Goal: Information Seeking & Learning: Check status

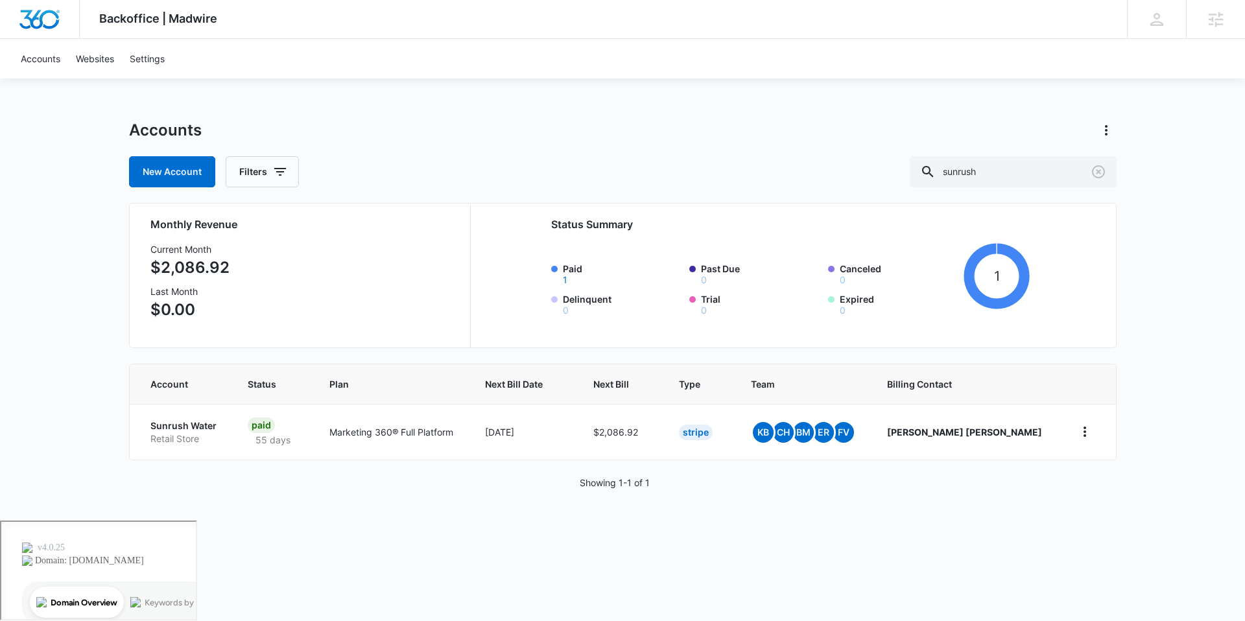
drag, startPoint x: 1016, startPoint y: 173, endPoint x: 935, endPoint y: 168, distance: 81.9
click at [935, 168] on div "New Account Filters sunrush" at bounding box center [623, 171] width 988 height 31
type input "b"
type input "shear innovators"
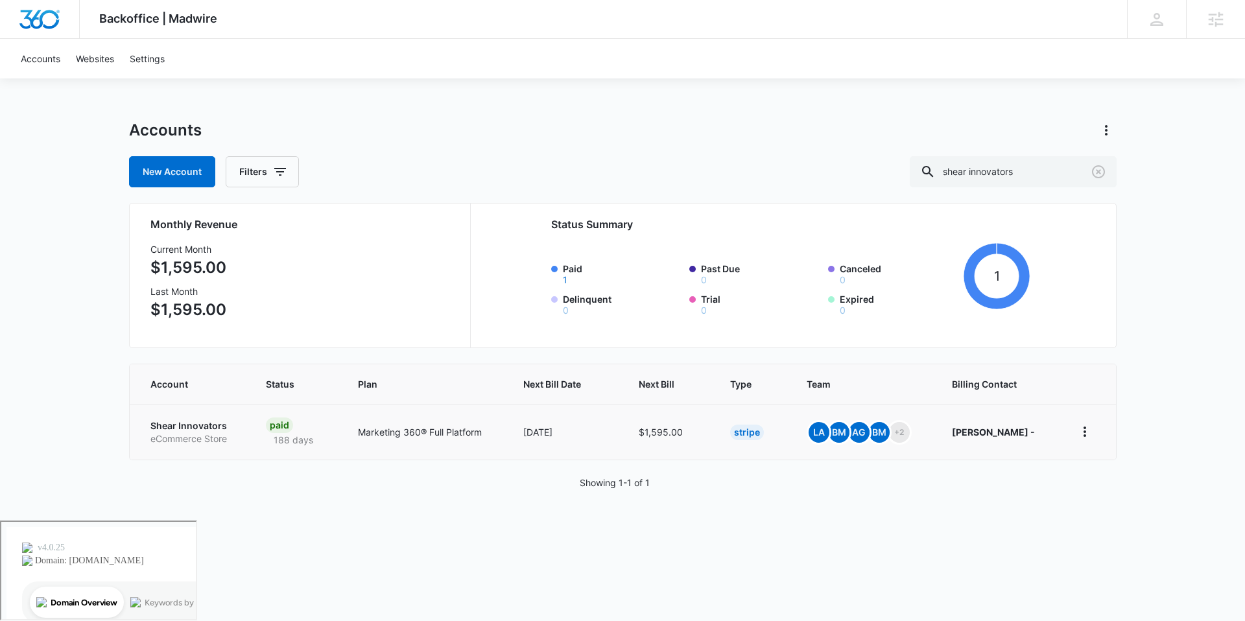
click at [192, 429] on p "Shear Innovators" at bounding box center [192, 426] width 84 height 13
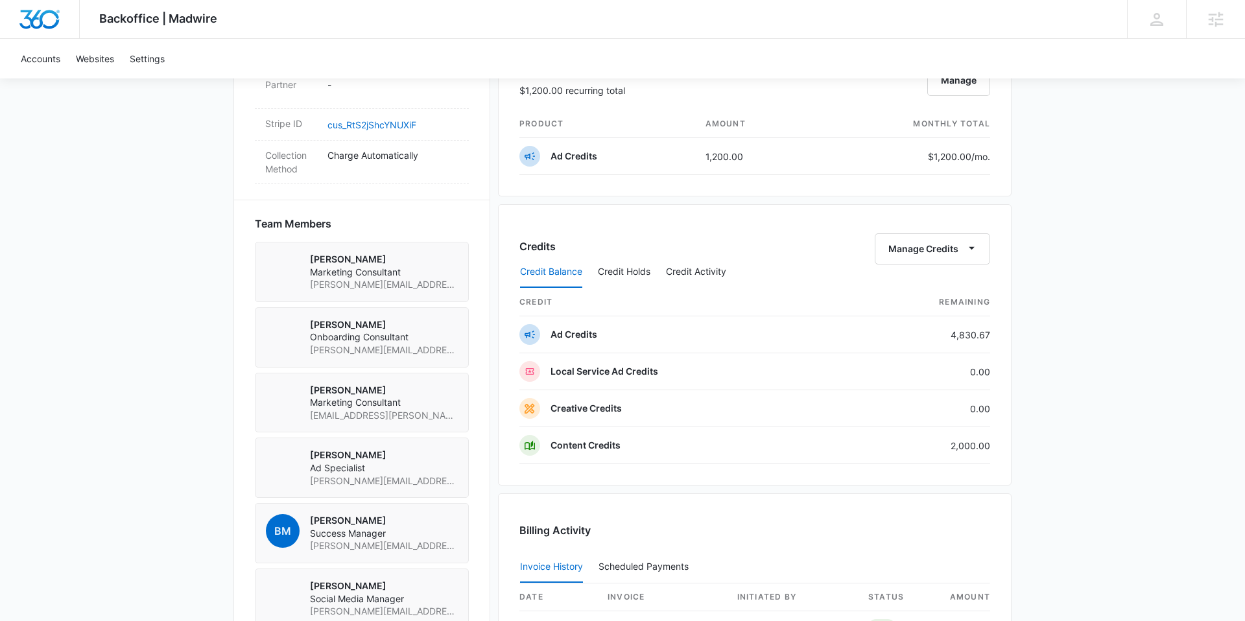
scroll to position [800, 0]
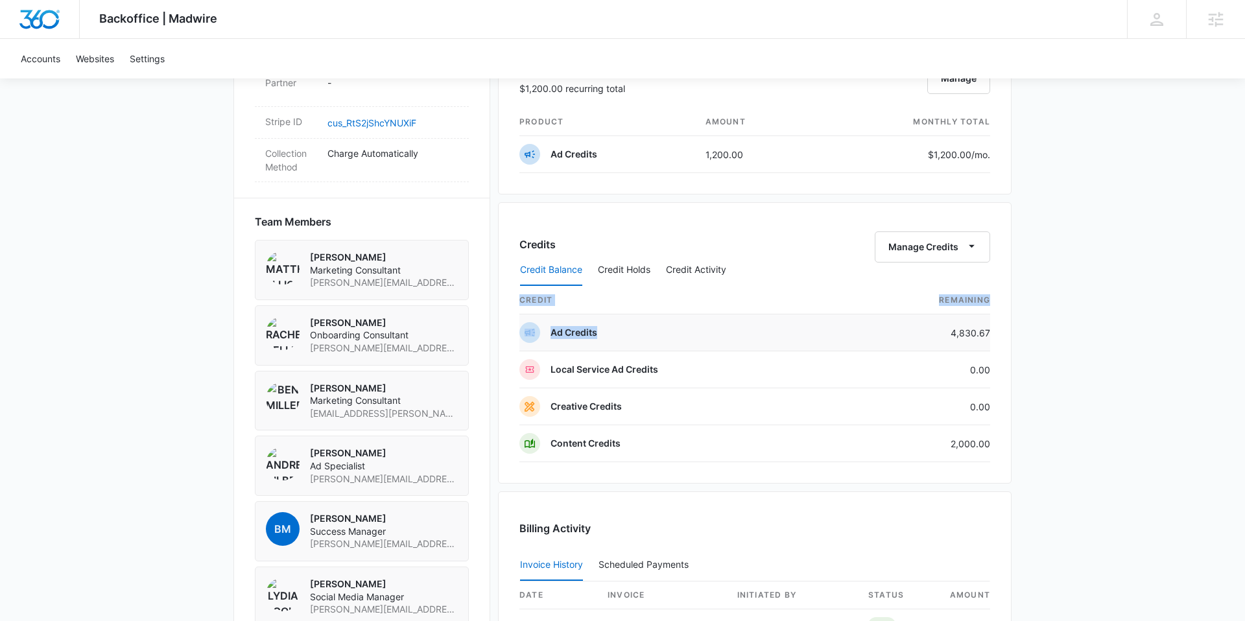
drag, startPoint x: 1004, startPoint y: 333, endPoint x: 937, endPoint y: 327, distance: 67.1
click at [937, 327] on div "Credits Manage Credits Credit Balance Credit Holds Credit Activity credit Remai…" at bounding box center [755, 342] width 514 height 281
click at [1090, 331] on div "Backoffice | Madwire Apps Settings BM Brianna McLatchie brianna.mclatchie@madwi…" at bounding box center [622, 74] width 1245 height 1748
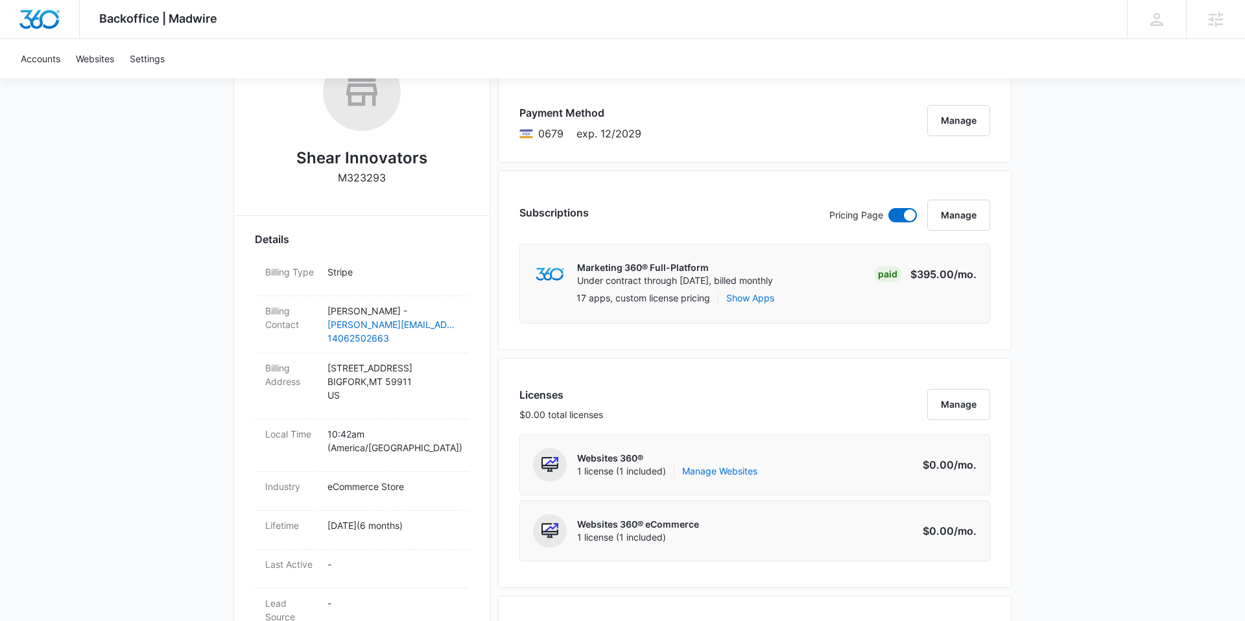
scroll to position [0, 0]
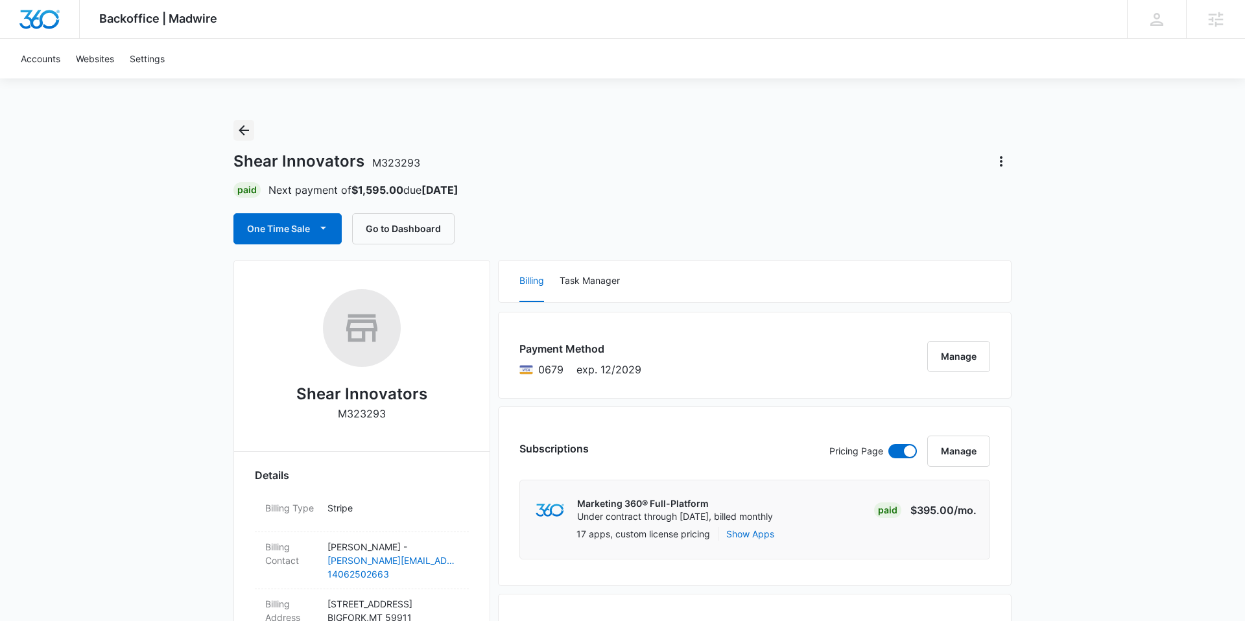
click at [243, 131] on icon "Back" at bounding box center [244, 131] width 16 height 16
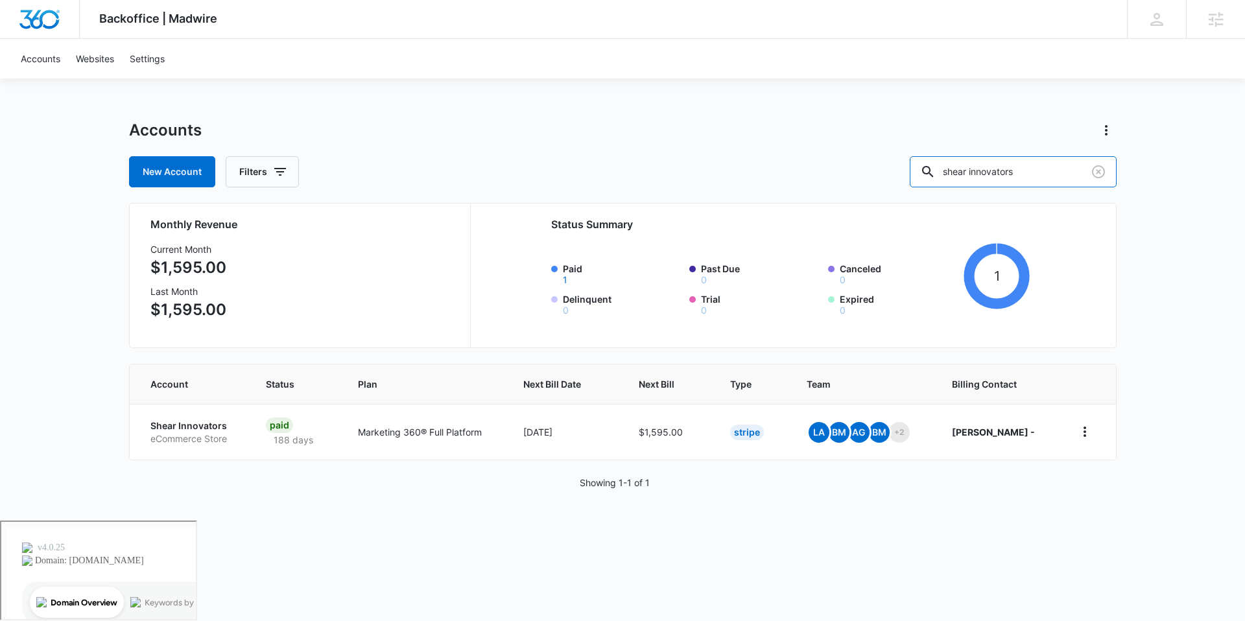
drag, startPoint x: 1065, startPoint y: 177, endPoint x: 905, endPoint y: 150, distance: 162.4
click at [905, 150] on div "Accounts New Account Filters shear innovators" at bounding box center [623, 153] width 988 height 67
type input "sunrush"
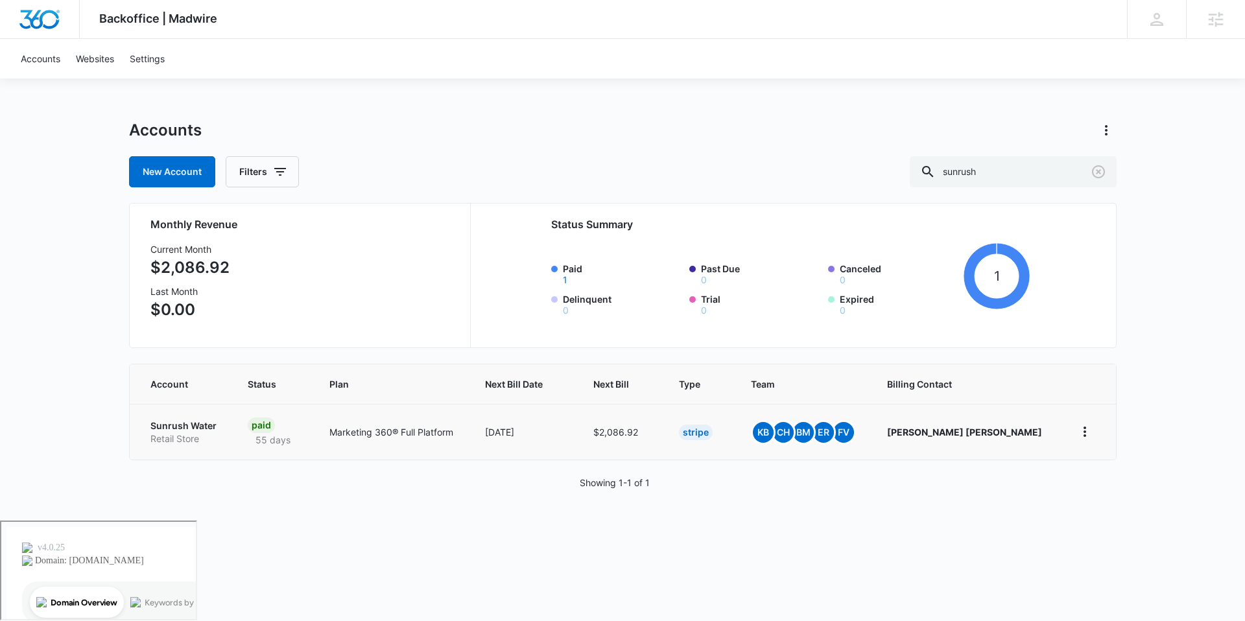
click at [198, 430] on p "Sunrush Water" at bounding box center [183, 426] width 67 height 13
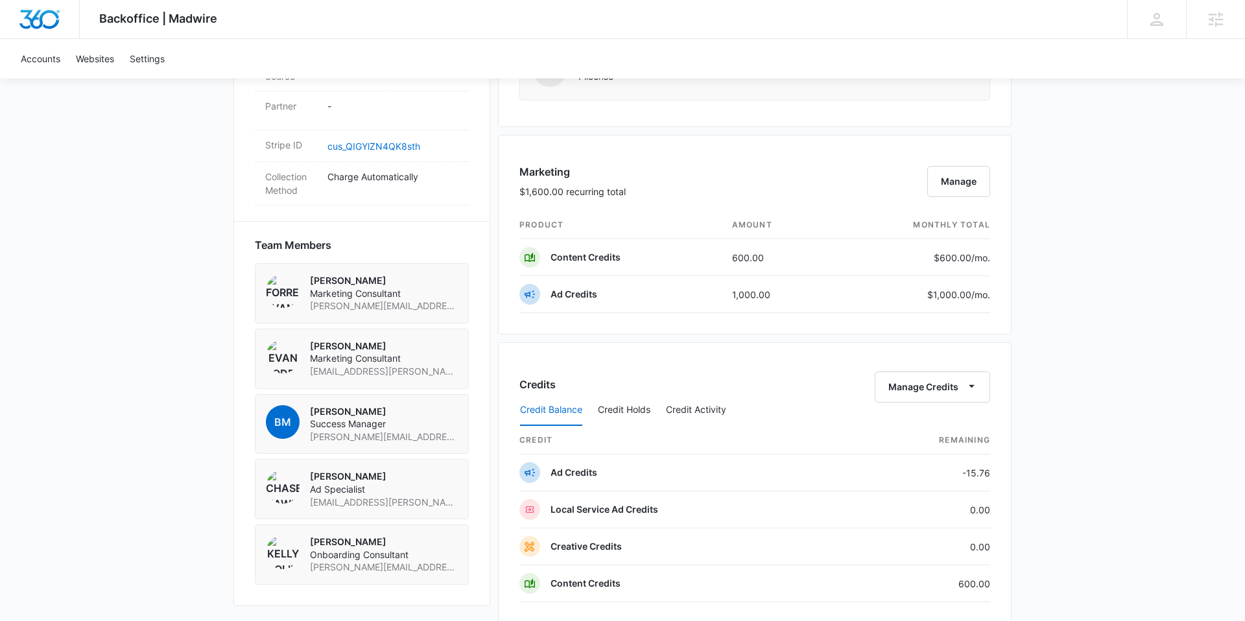
scroll to position [763, 0]
click at [948, 173] on button "Manage" at bounding box center [959, 182] width 63 height 31
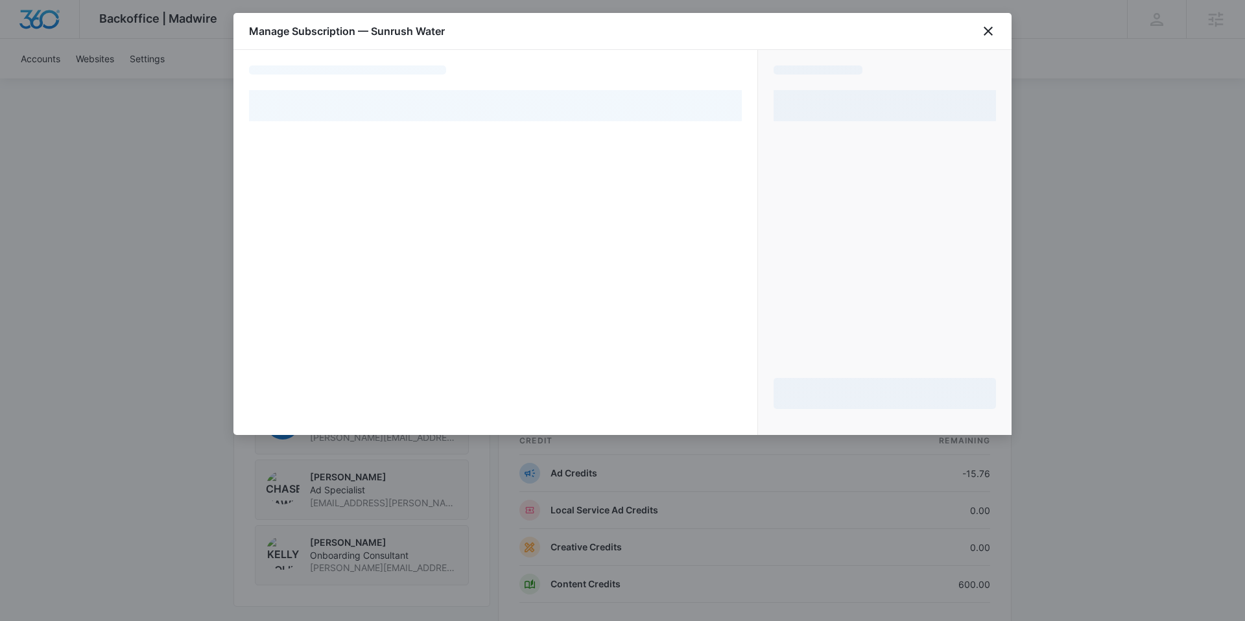
select select "pm_1Rb74yA4n8RTgNjUnLY0WCI7"
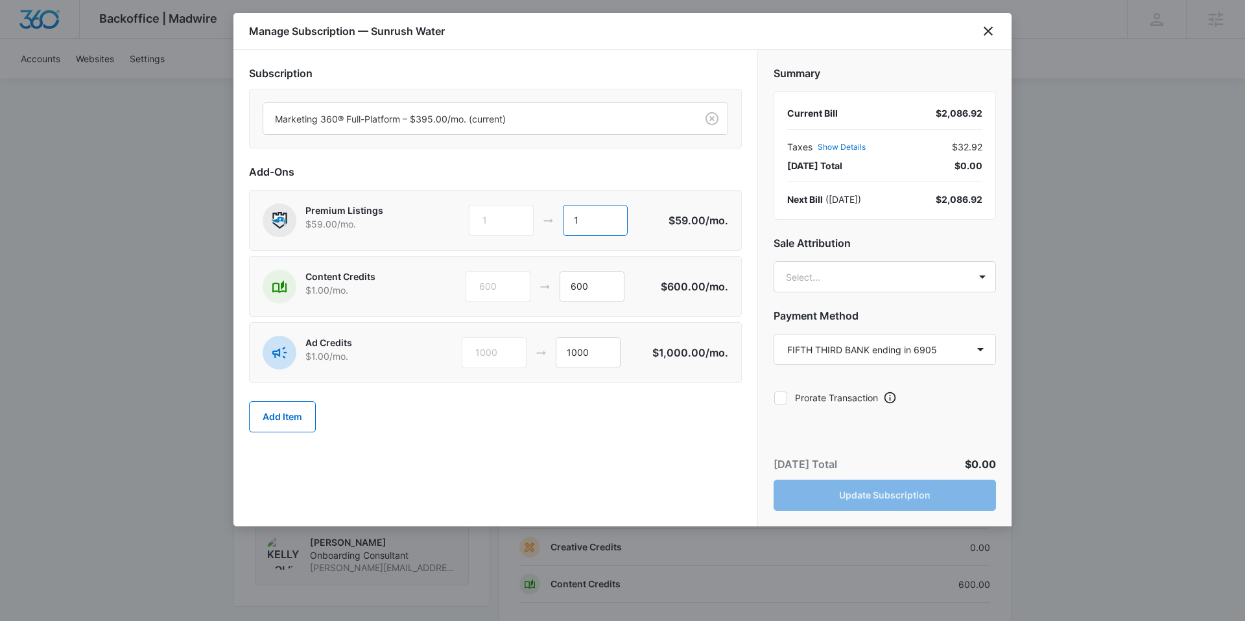
click at [597, 218] on input "1" at bounding box center [595, 220] width 65 height 31
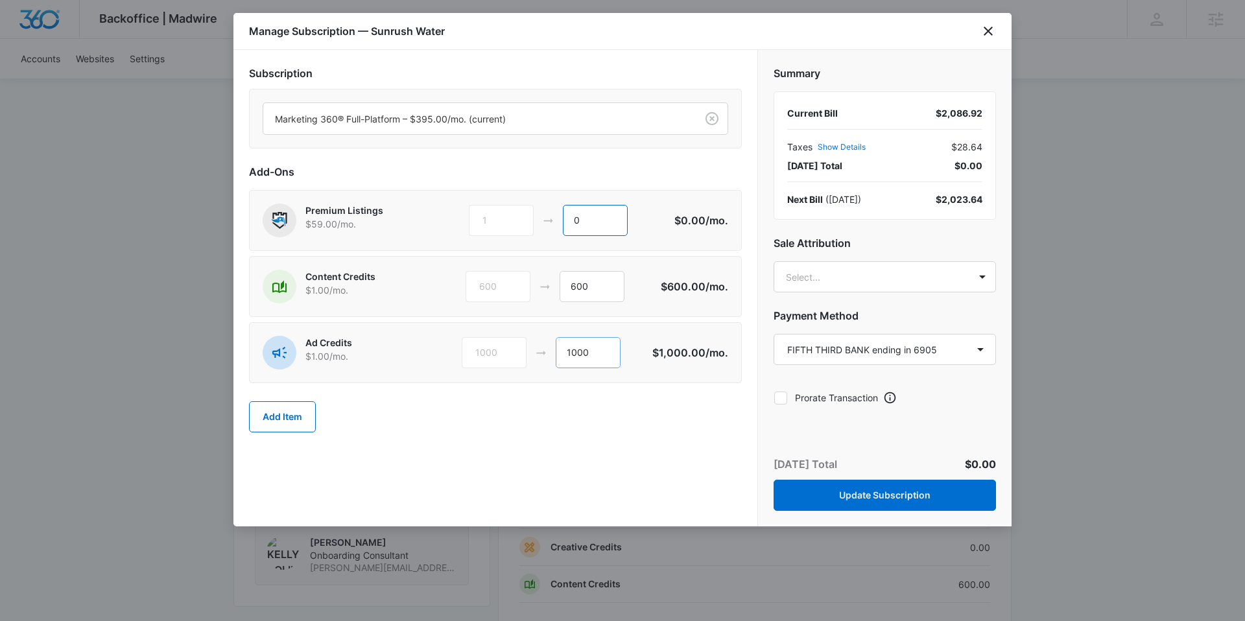
type input "0"
drag, startPoint x: 599, startPoint y: 355, endPoint x: 481, endPoint y: 354, distance: 118.7
click at [481, 355] on div "1000 1000" at bounding box center [557, 352] width 191 height 31
type input "0"
click at [899, 497] on button "Update Subscription" at bounding box center [885, 495] width 222 height 31
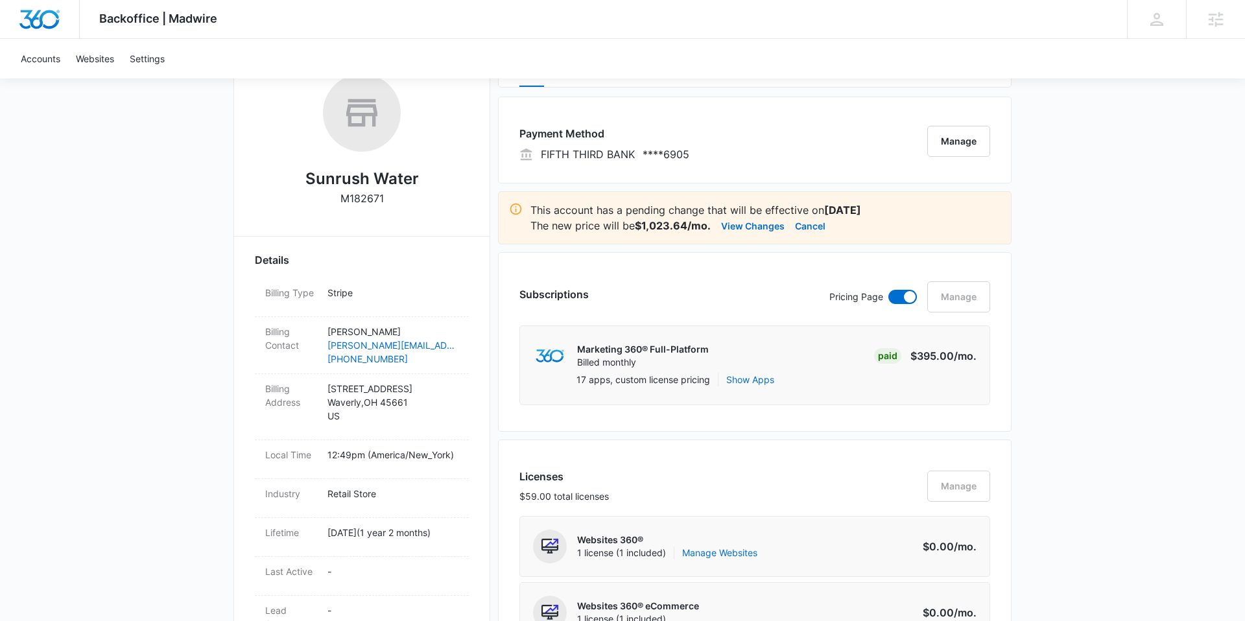
scroll to position [0, 0]
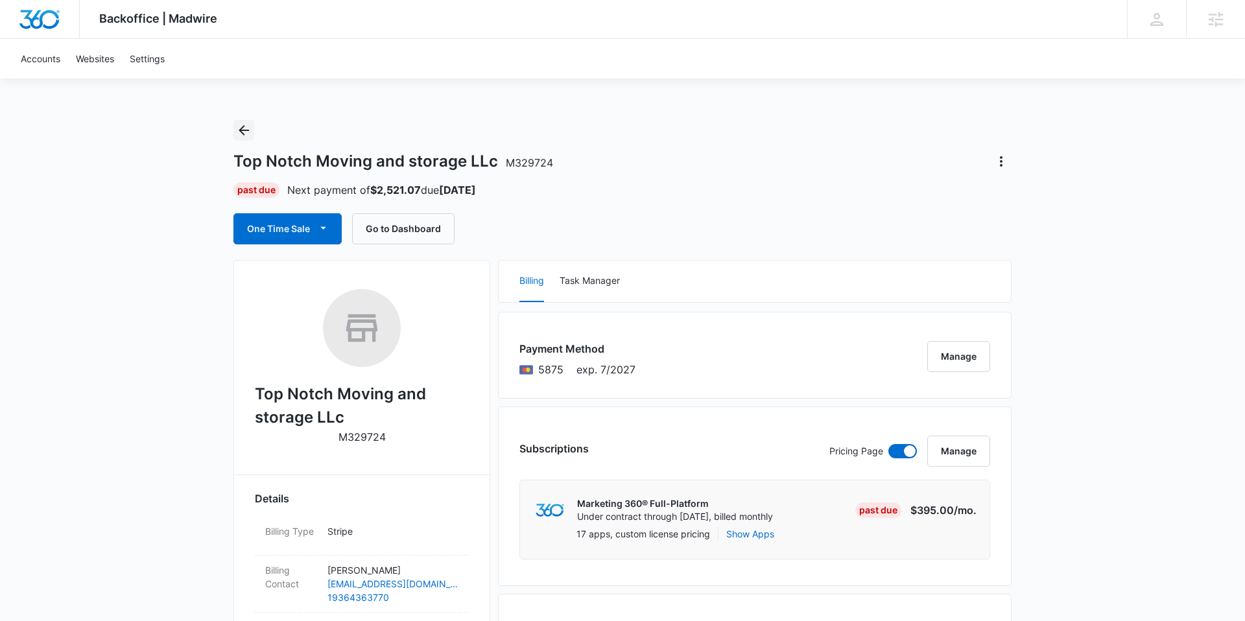
click at [248, 131] on icon "Back" at bounding box center [244, 131] width 16 height 16
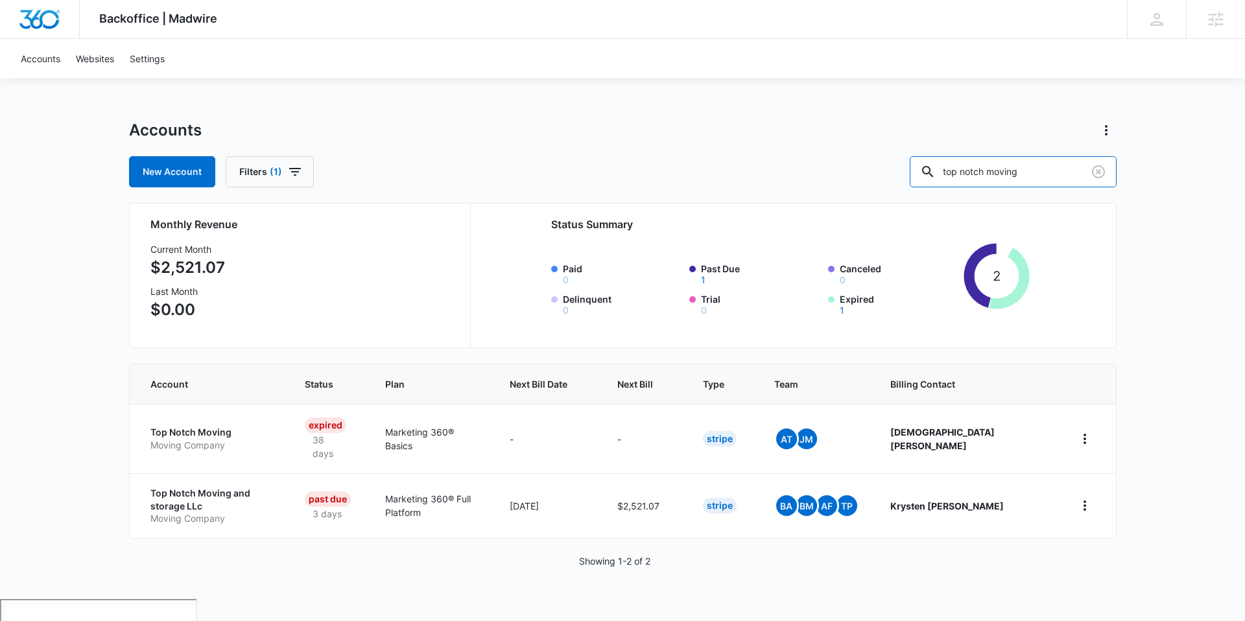
drag, startPoint x: 1068, startPoint y: 174, endPoint x: 876, endPoint y: 169, distance: 192.1
click at [876, 169] on div "New Account Filters (1) top notch moving" at bounding box center [623, 171] width 988 height 31
type input "[PERSON_NAME]"
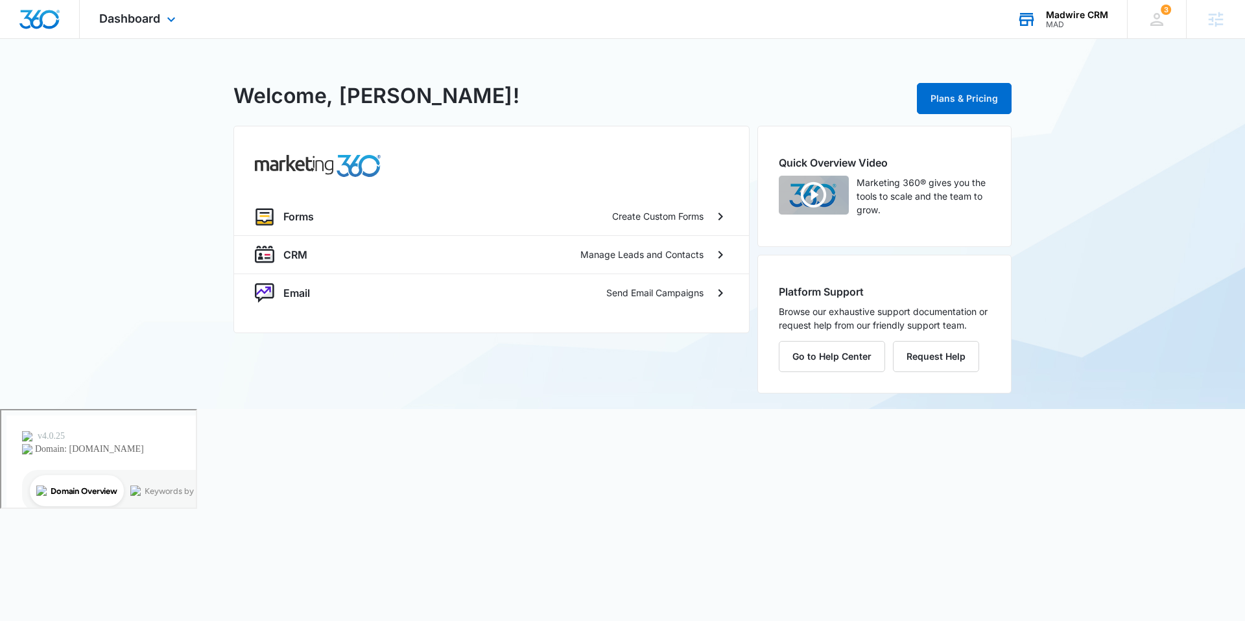
click at [1070, 21] on div "MAD" at bounding box center [1077, 24] width 62 height 9
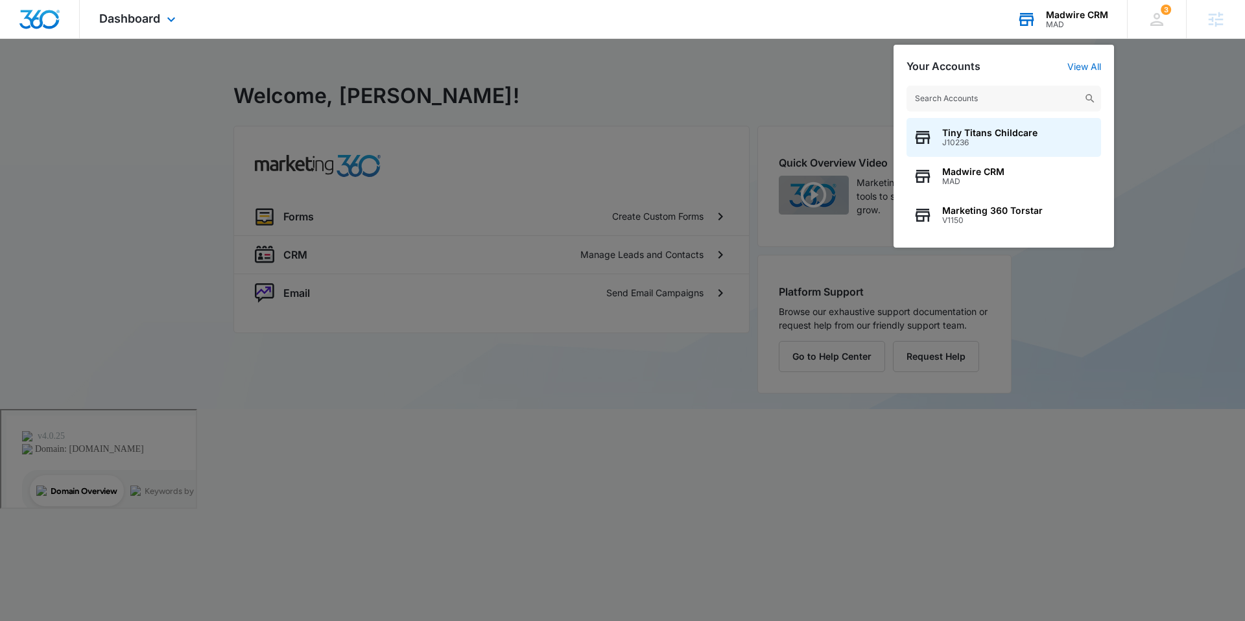
click at [1070, 21] on div "MAD" at bounding box center [1077, 24] width 62 height 9
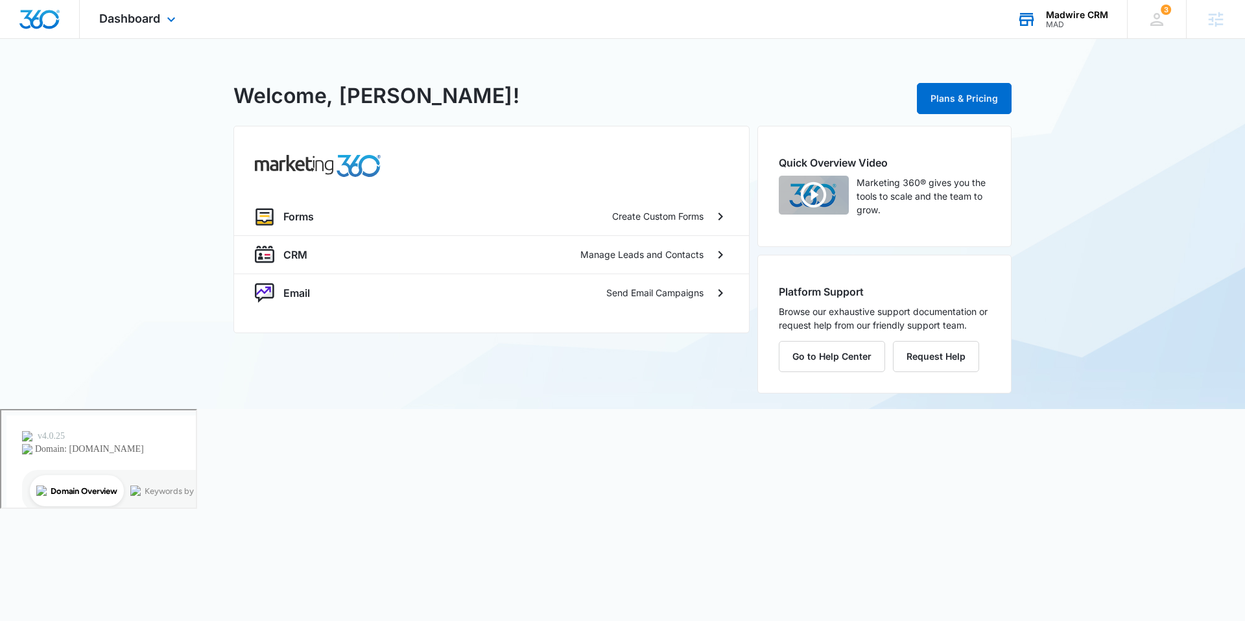
click at [1070, 21] on div "MAD" at bounding box center [1077, 24] width 62 height 9
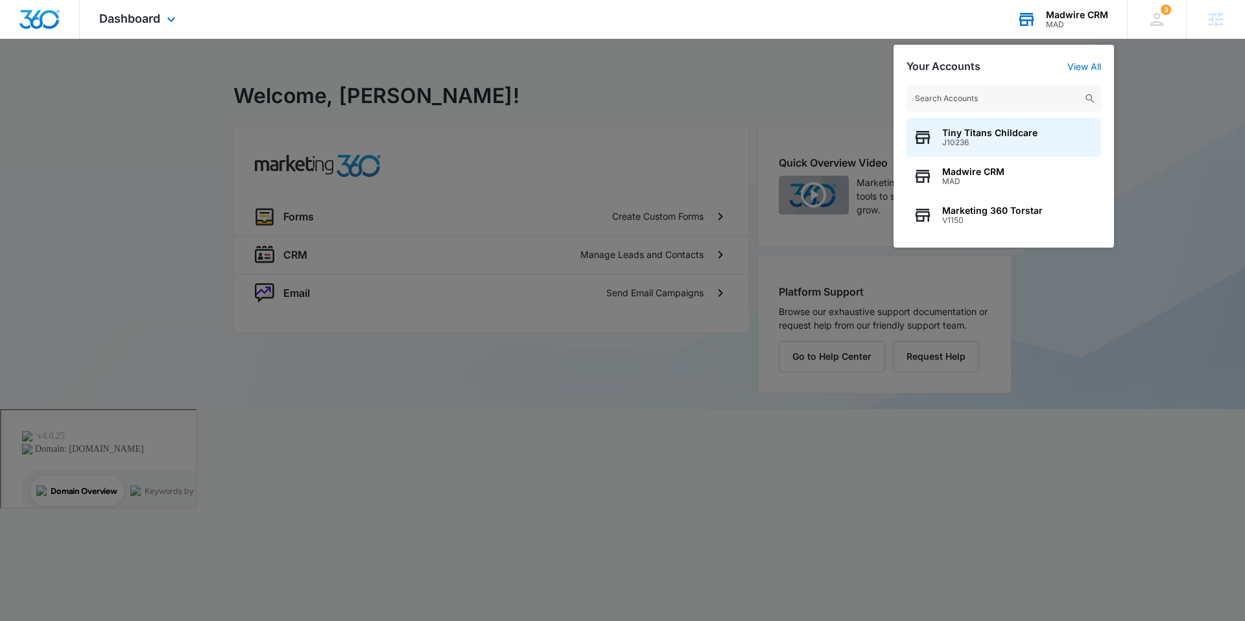
click at [968, 98] on input "text" at bounding box center [1004, 99] width 195 height 26
type input "lizzy james"
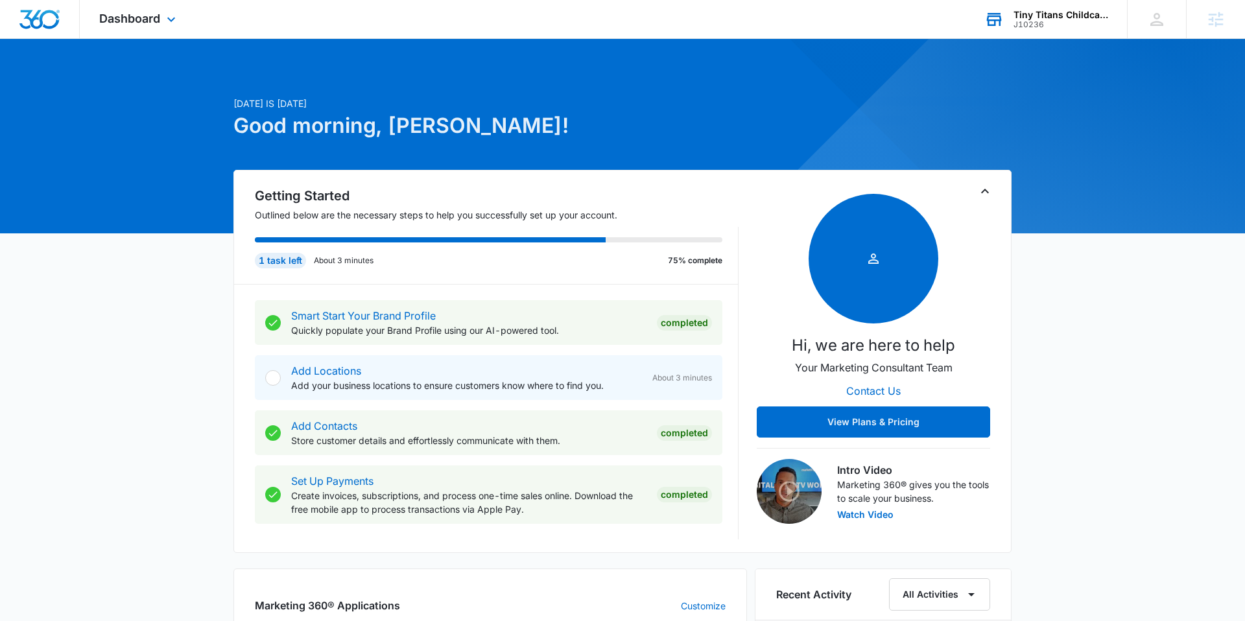
click at [1033, 29] on div "Tiny Titans Childcare J10236 Your Accounts View All" at bounding box center [1046, 19] width 162 height 38
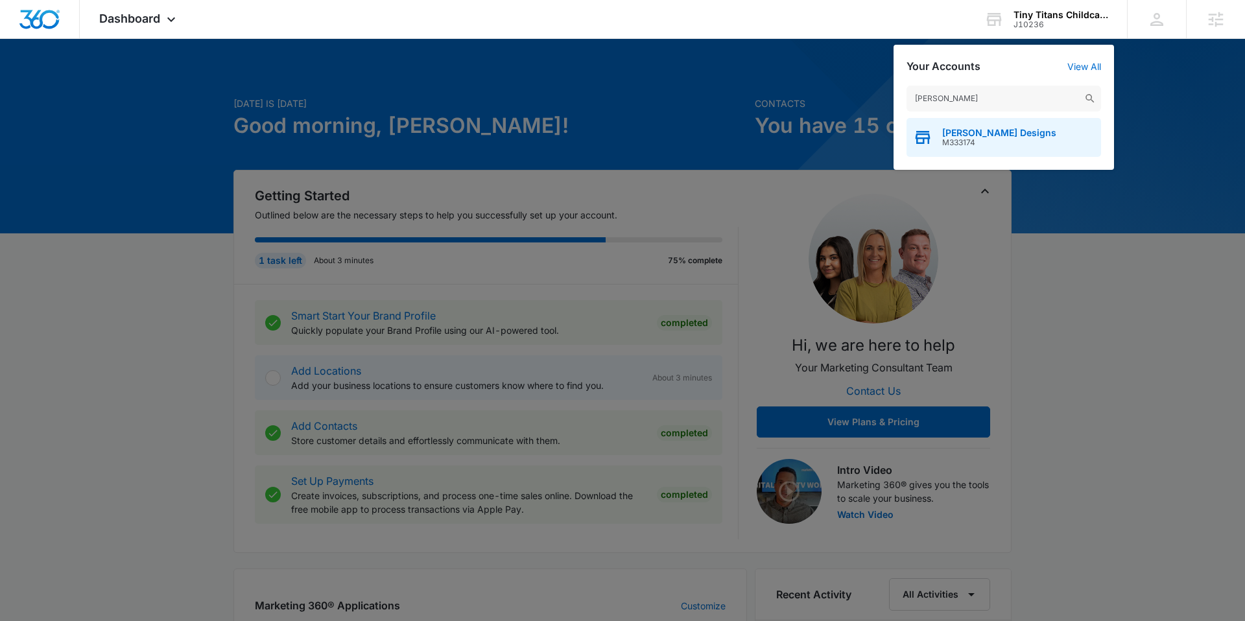
type input "lizzy james"
click at [994, 139] on span "M333174" at bounding box center [999, 142] width 114 height 9
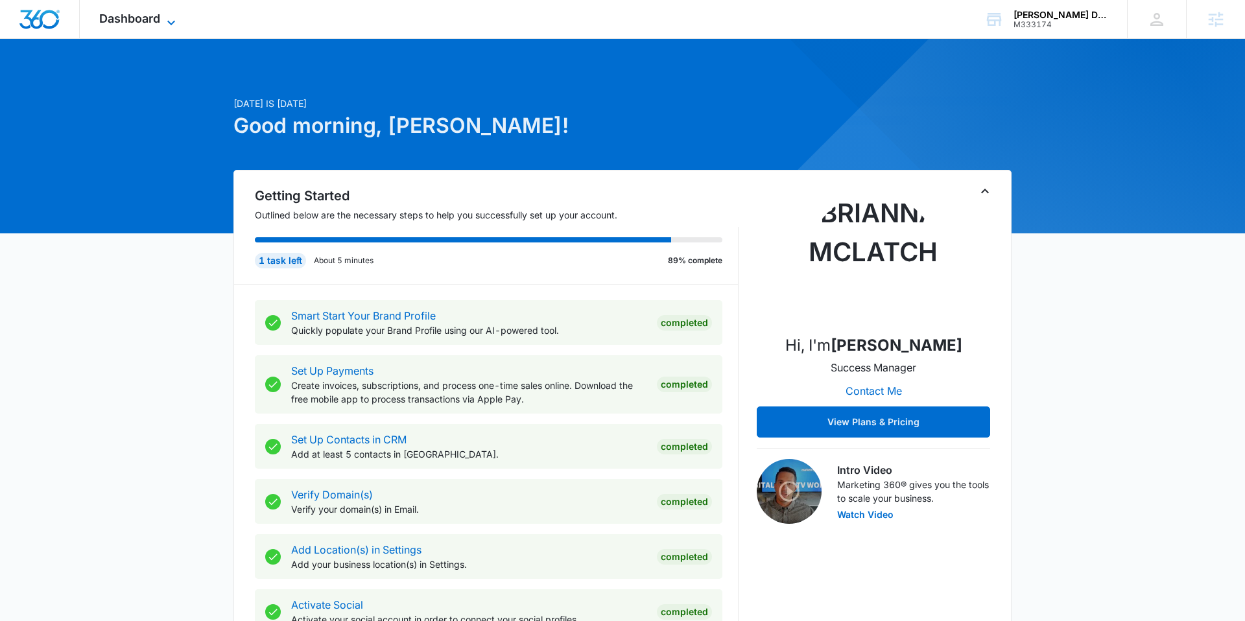
click at [138, 15] on span "Dashboard" at bounding box center [129, 19] width 61 height 14
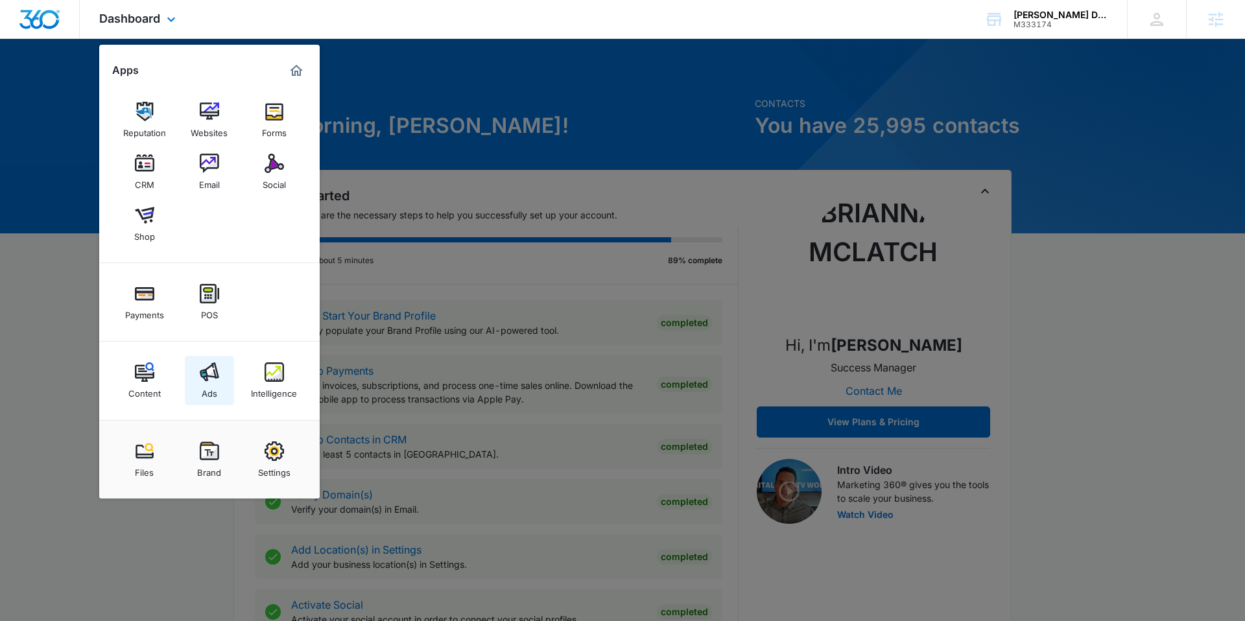
click at [202, 374] on img at bounding box center [209, 372] width 19 height 19
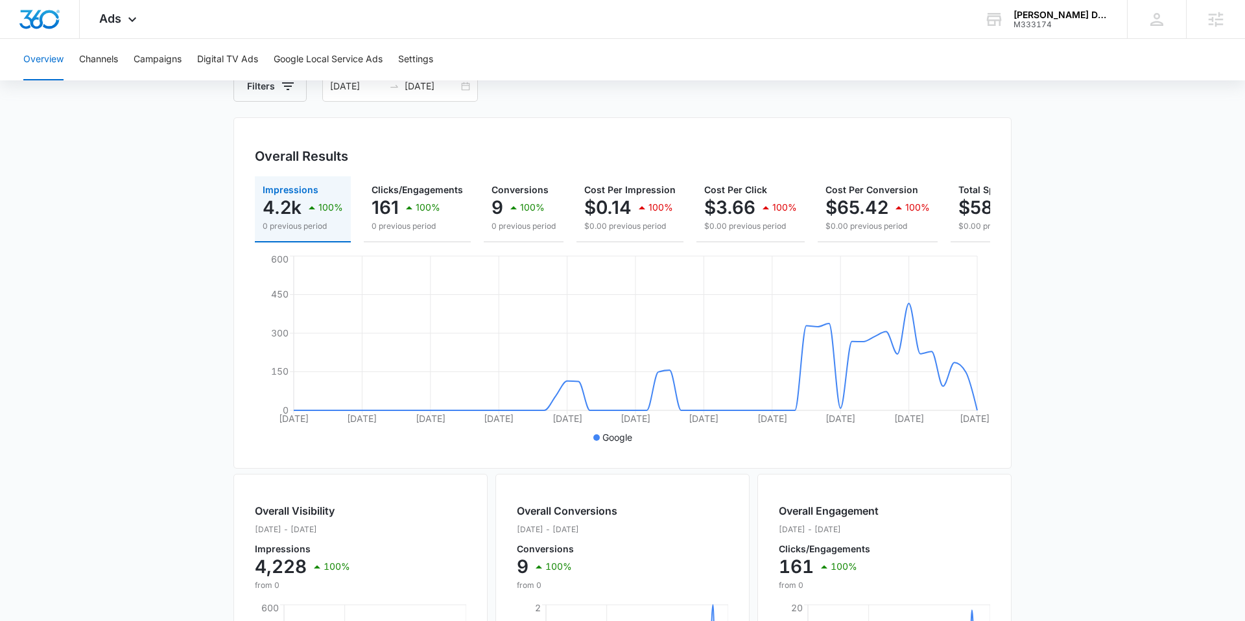
scroll to position [82, 0]
click at [167, 58] on button "Campaigns" at bounding box center [158, 60] width 48 height 42
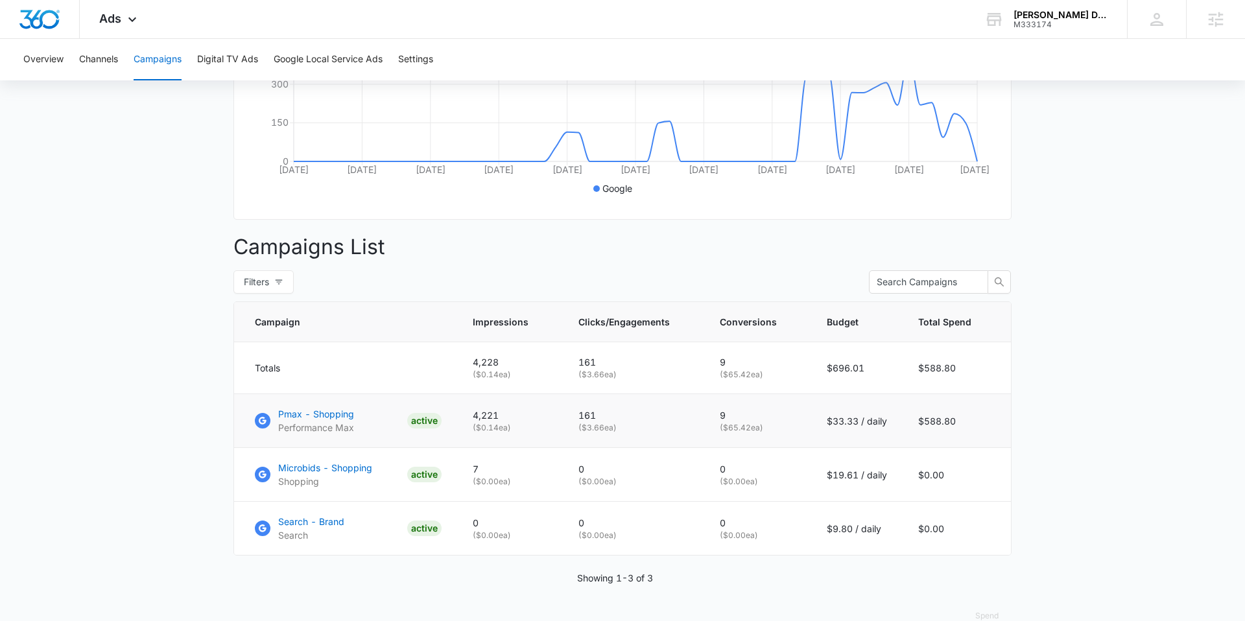
scroll to position [357, 0]
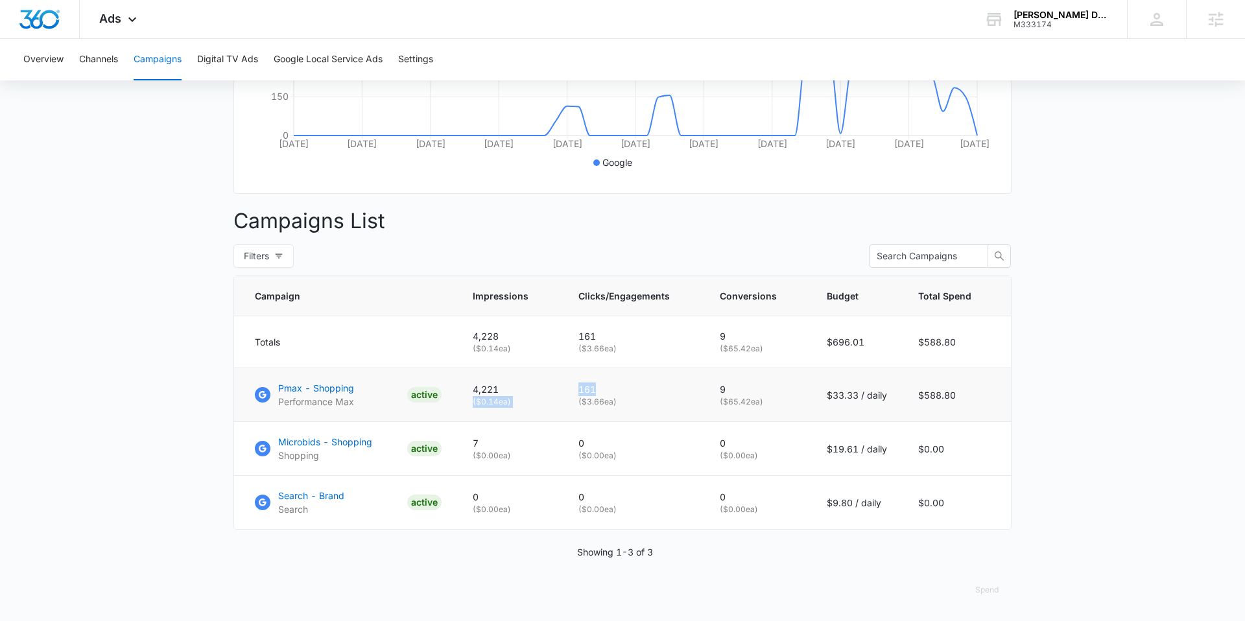
drag, startPoint x: 616, startPoint y: 392, endPoint x: 565, endPoint y: 390, distance: 50.6
click at [565, 390] on tr "Pmax - Shopping Performance Max ACTIVE 4,221 ( $0.14 ea) 161 ( $3.66 ea) 9 ( $6…" at bounding box center [622, 395] width 777 height 54
click at [641, 390] on p "161" at bounding box center [634, 390] width 110 height 14
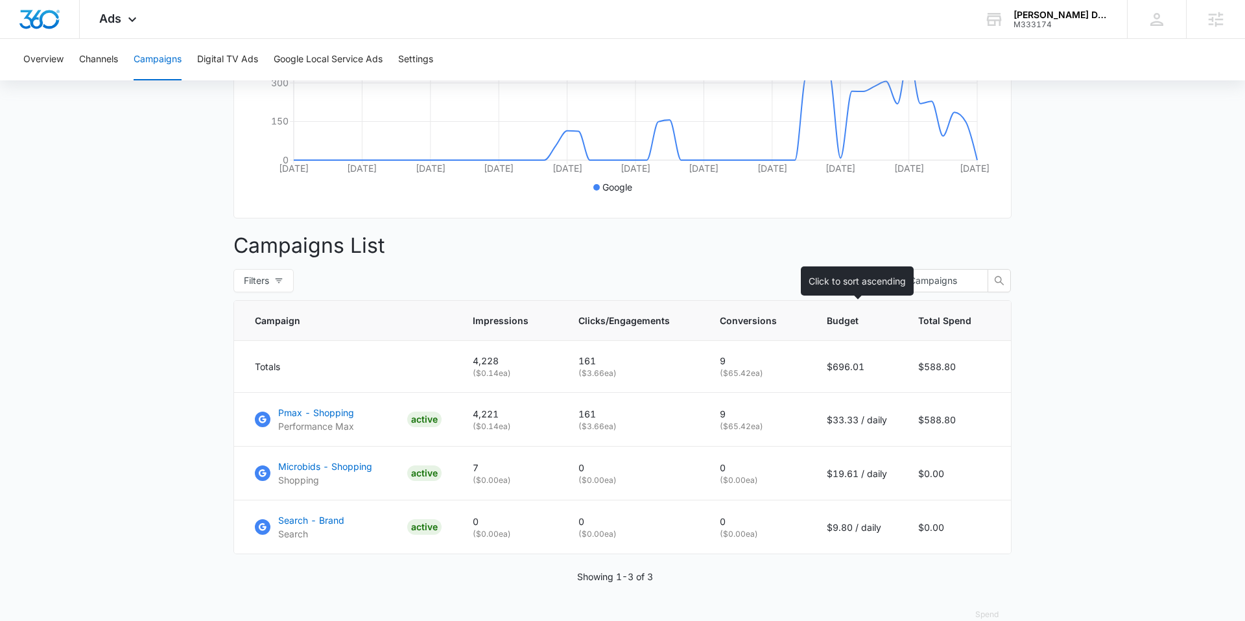
scroll to position [335, 0]
drag, startPoint x: 507, startPoint y: 413, endPoint x: 468, endPoint y: 407, distance: 40.0
click at [468, 407] on td "4,221 ( $0.14 ea)" at bounding box center [510, 418] width 106 height 54
click at [525, 409] on p "4,221" at bounding box center [510, 412] width 75 height 14
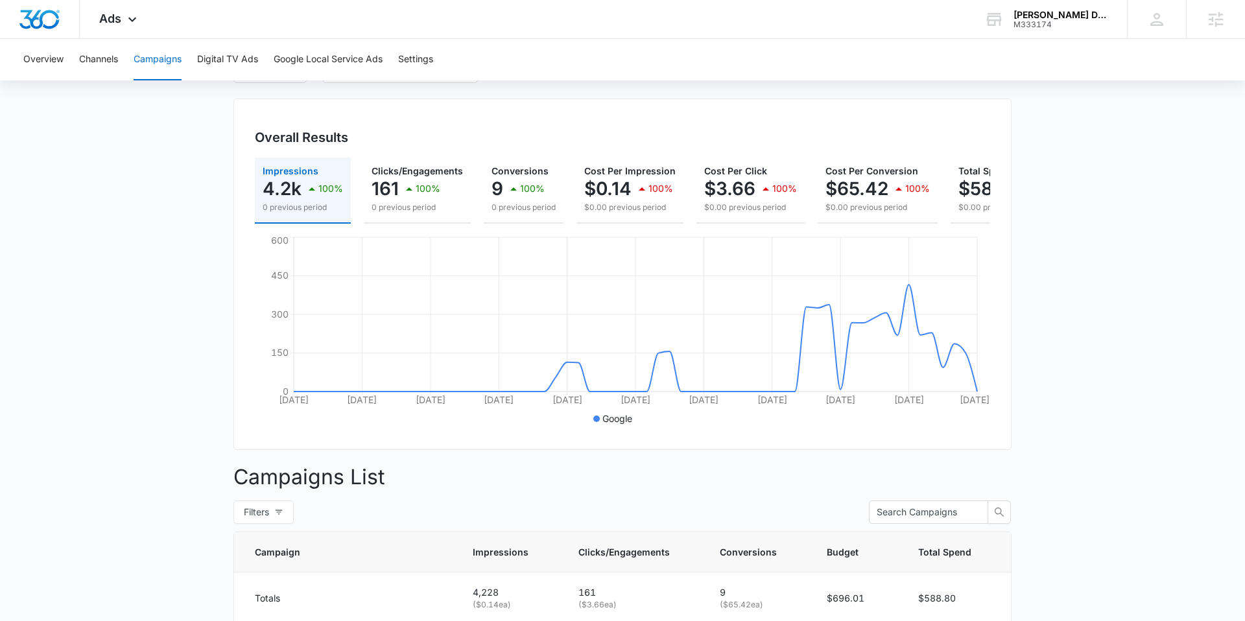
scroll to position [16, 0]
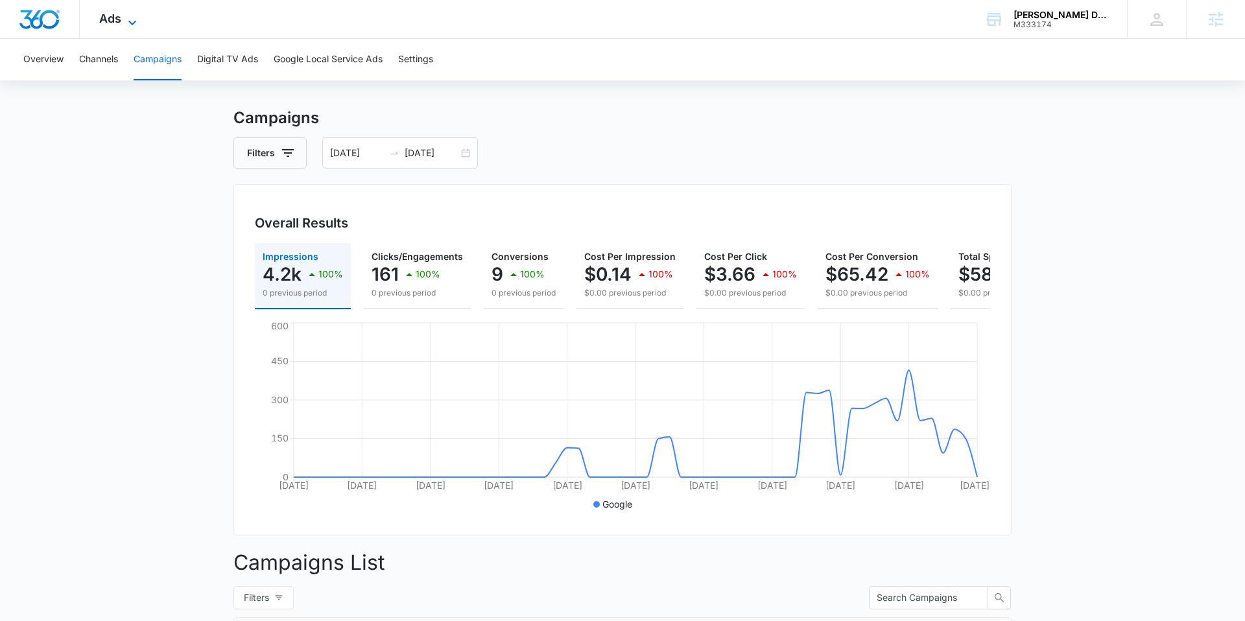
click at [120, 24] on span "Ads" at bounding box center [110, 19] width 22 height 14
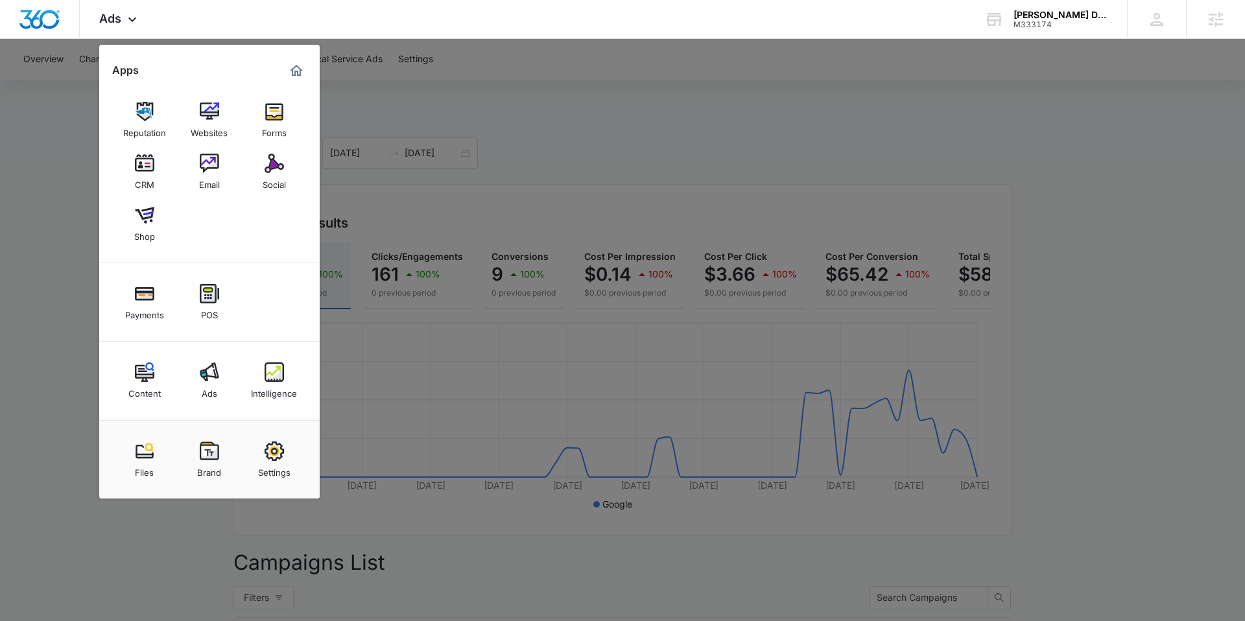
click at [382, 341] on div at bounding box center [622, 310] width 1245 height 621
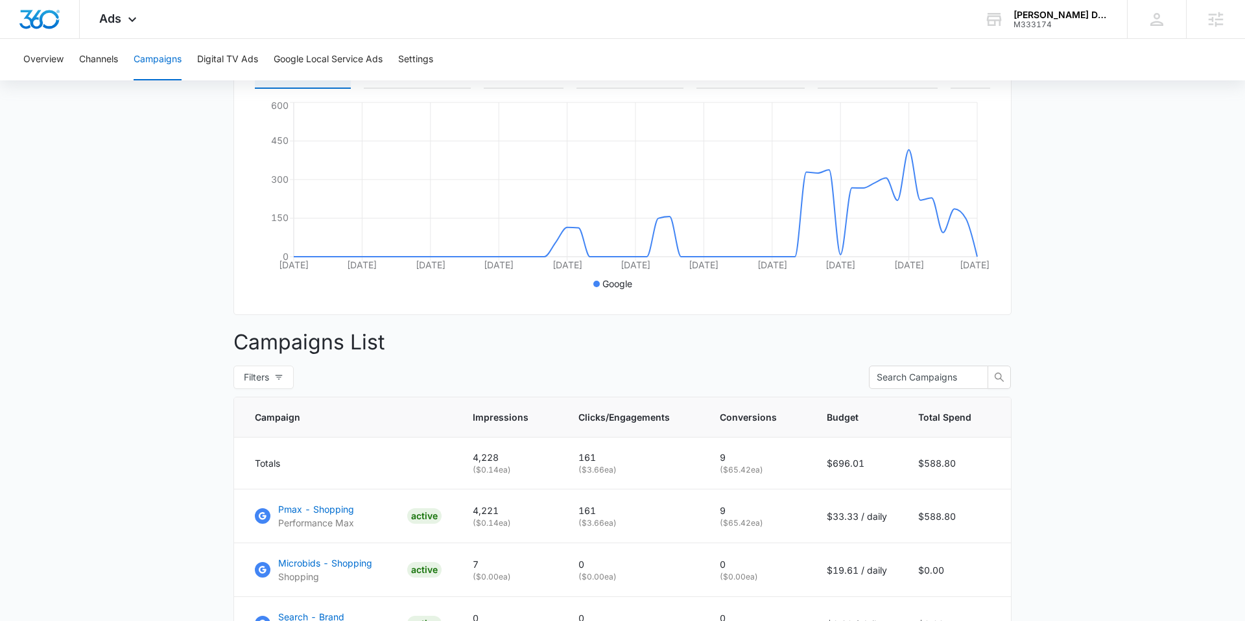
scroll to position [357, 0]
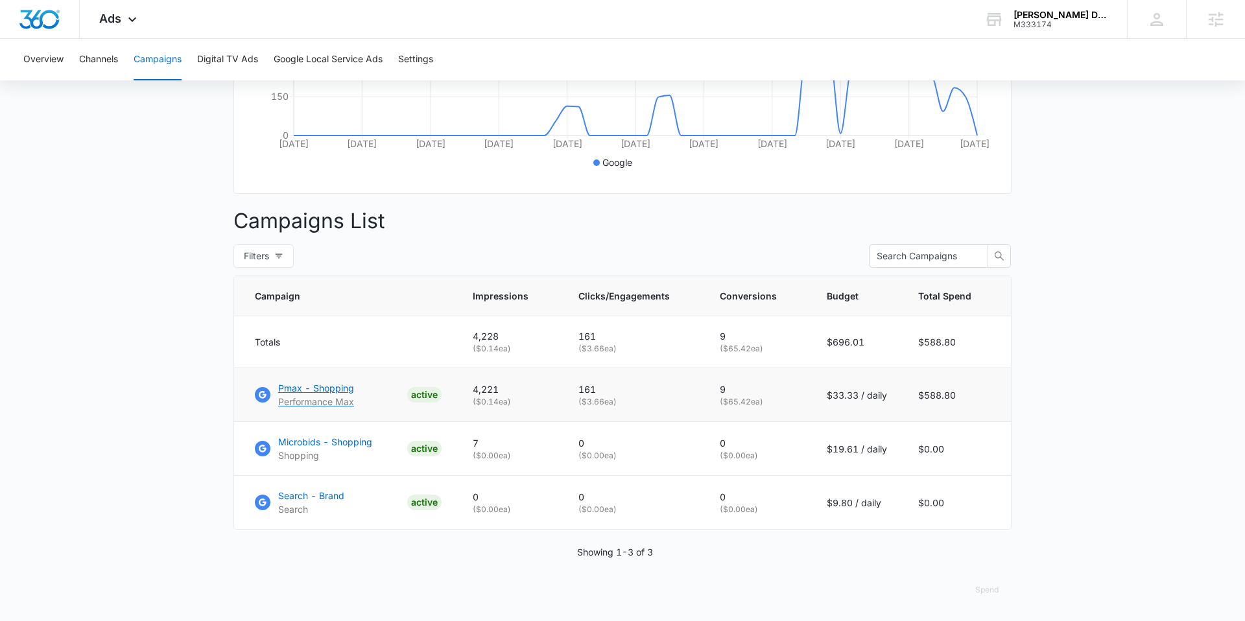
click at [326, 387] on p "Pmax - Shopping" at bounding box center [316, 388] width 76 height 14
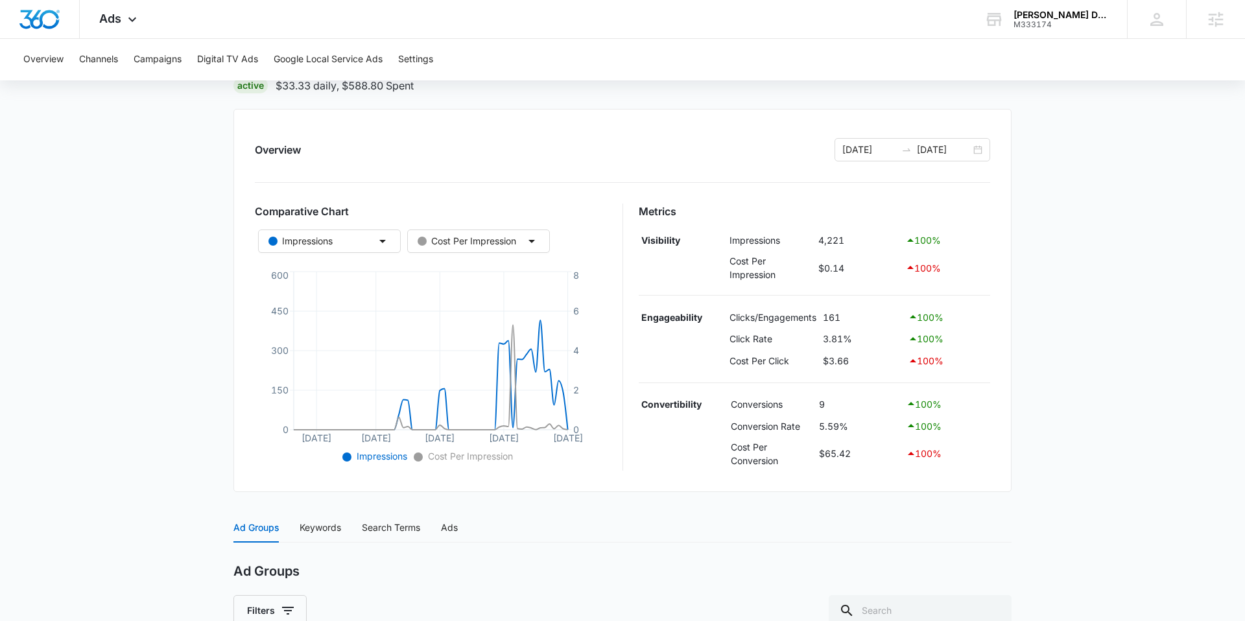
scroll to position [123, 0]
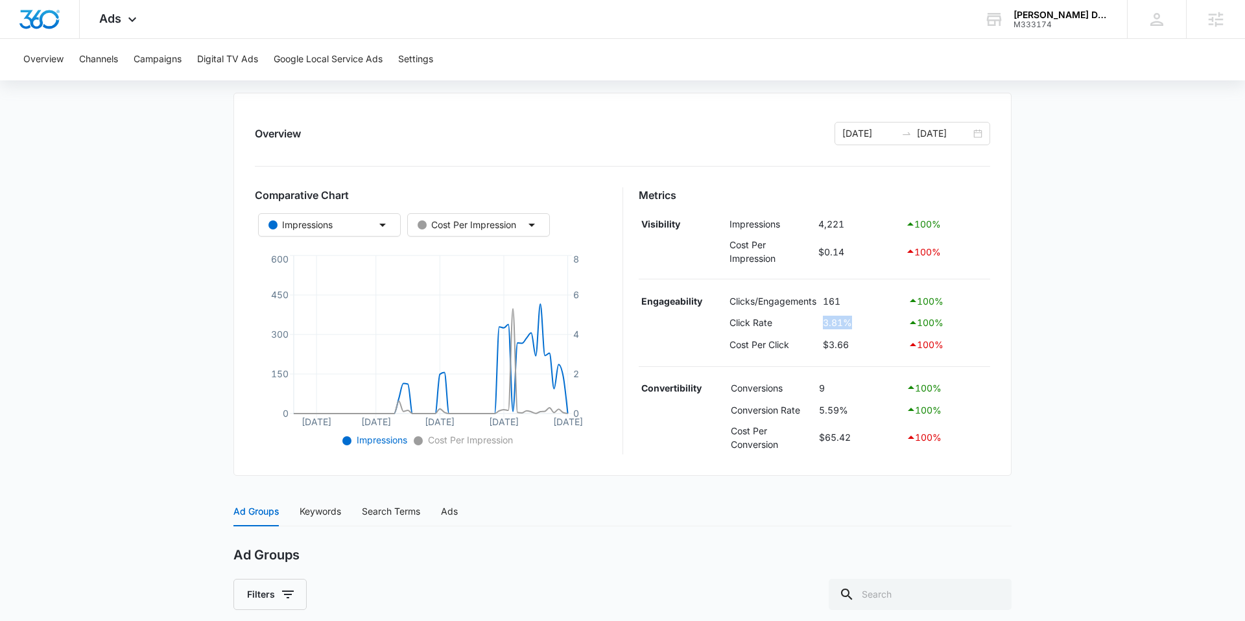
drag, startPoint x: 857, startPoint y: 326, endPoint x: 814, endPoint y: 320, distance: 43.2
click at [814, 320] on tr "Click Rate 3.81% 100 %" at bounding box center [815, 323] width 352 height 22
click at [878, 341] on td "$3.66" at bounding box center [862, 345] width 85 height 22
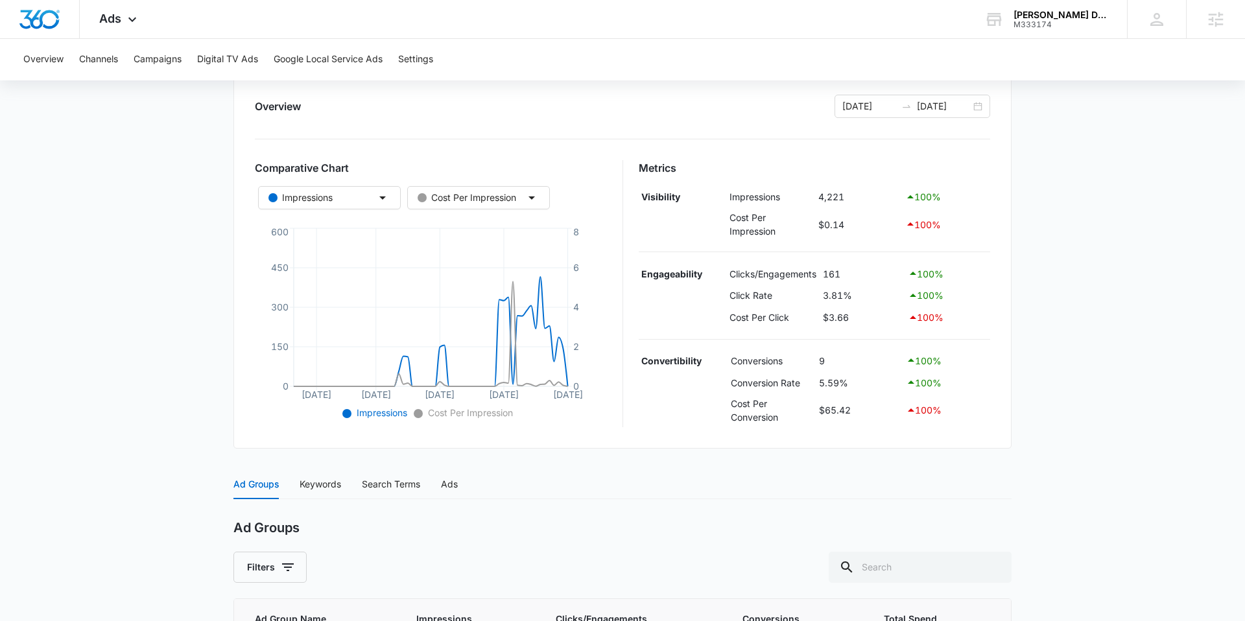
scroll to position [154, 0]
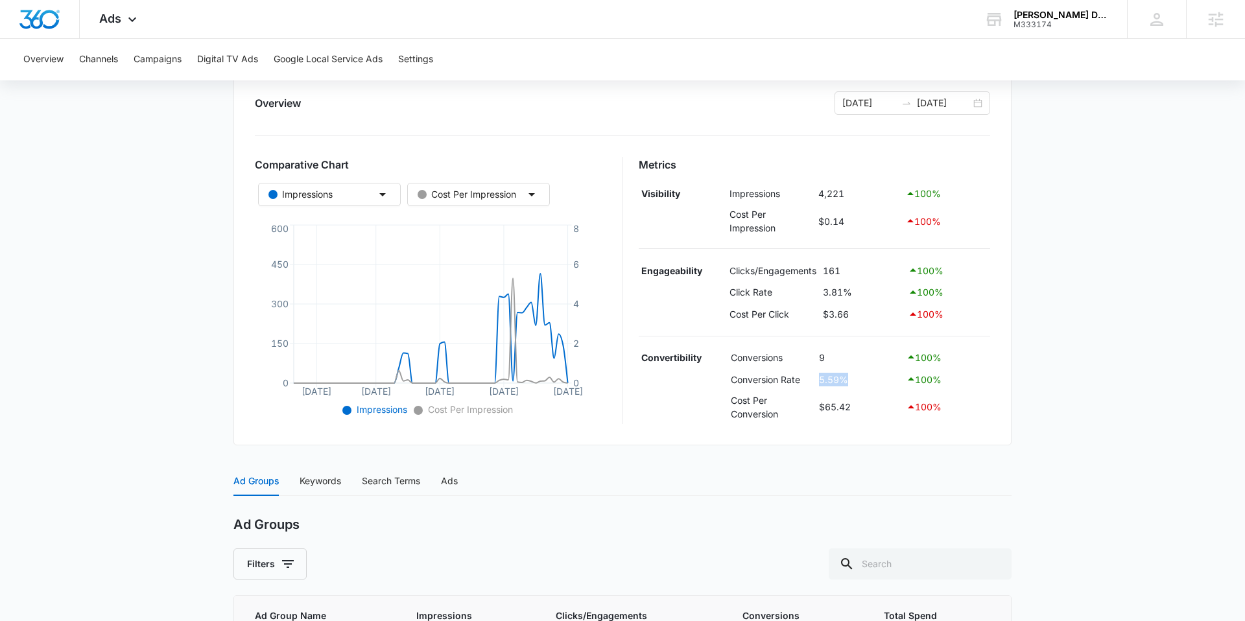
drag, startPoint x: 853, startPoint y: 377, endPoint x: 809, endPoint y: 377, distance: 43.5
click at [809, 376] on tr "Conversion Rate 5.59% 100 %" at bounding box center [815, 379] width 352 height 22
click at [901, 438] on div "Overview [DATE] [DATE] Comparative Chart Impressions Cost Per Impression [DATE]…" at bounding box center [623, 253] width 778 height 383
drag, startPoint x: 854, startPoint y: 383, endPoint x: 809, endPoint y: 379, distance: 44.9
click at [809, 379] on tr "Conversion Rate 5.59% 100 %" at bounding box center [815, 379] width 352 height 22
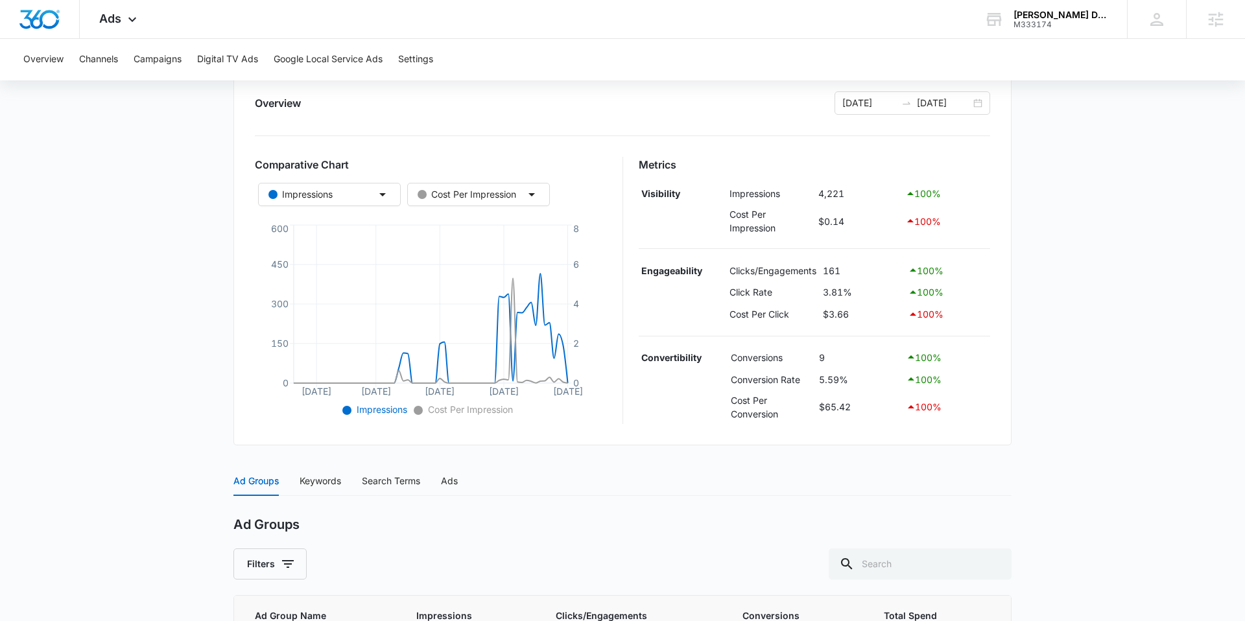
click at [873, 412] on td "$65.42" at bounding box center [859, 407] width 87 height 34
click at [119, 19] on span "Ads" at bounding box center [110, 19] width 22 height 14
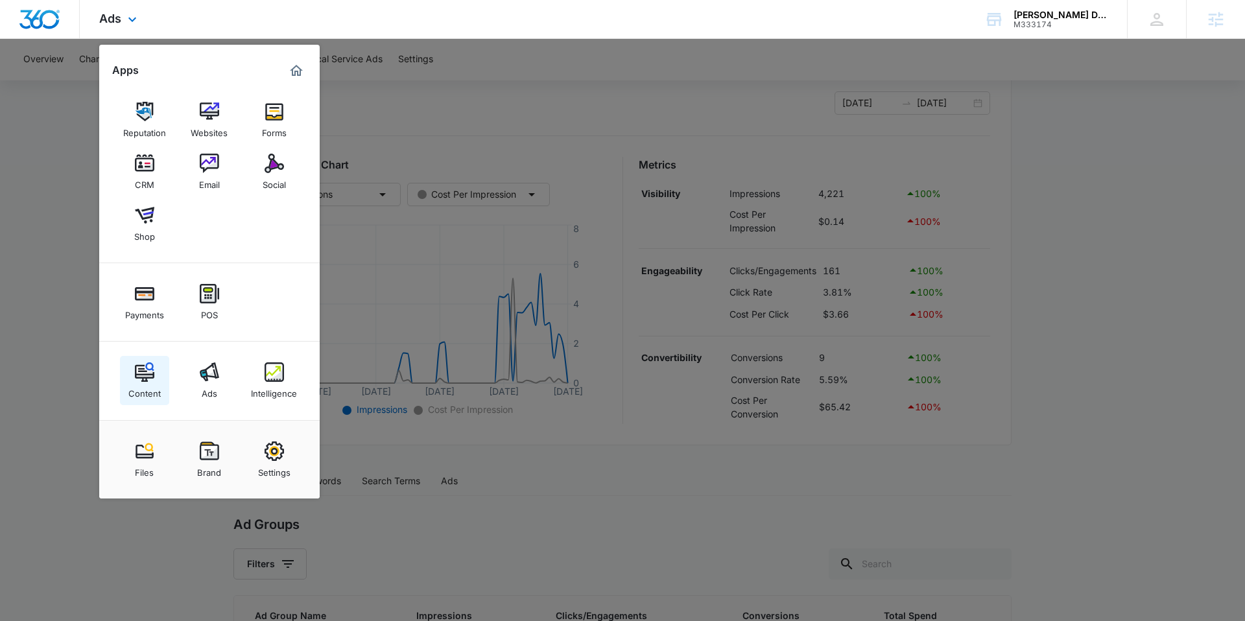
click at [144, 377] on img at bounding box center [144, 372] width 19 height 19
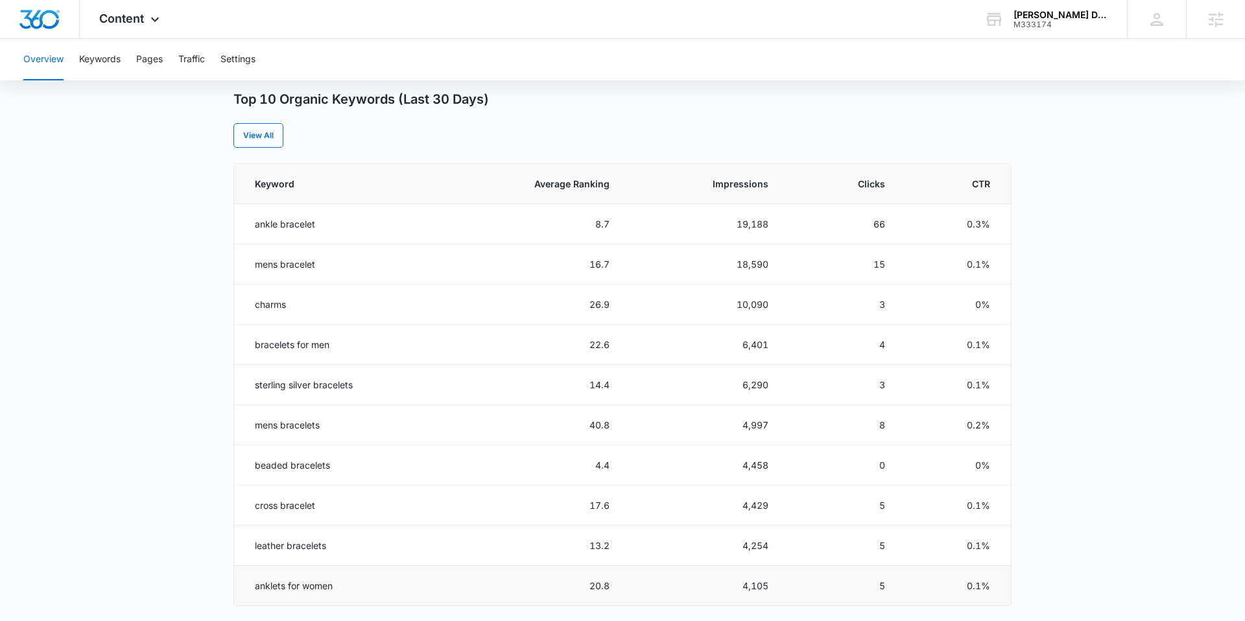
scroll to position [509, 0]
click at [144, 64] on button "Pages" at bounding box center [149, 60] width 27 height 42
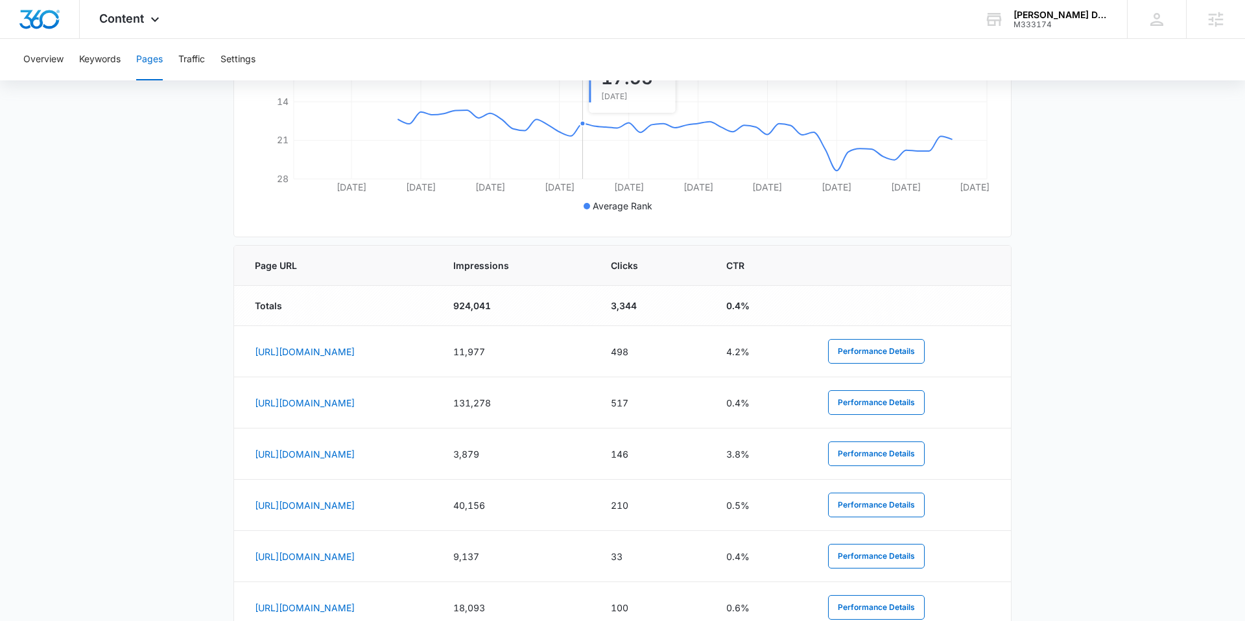
scroll to position [388, 0]
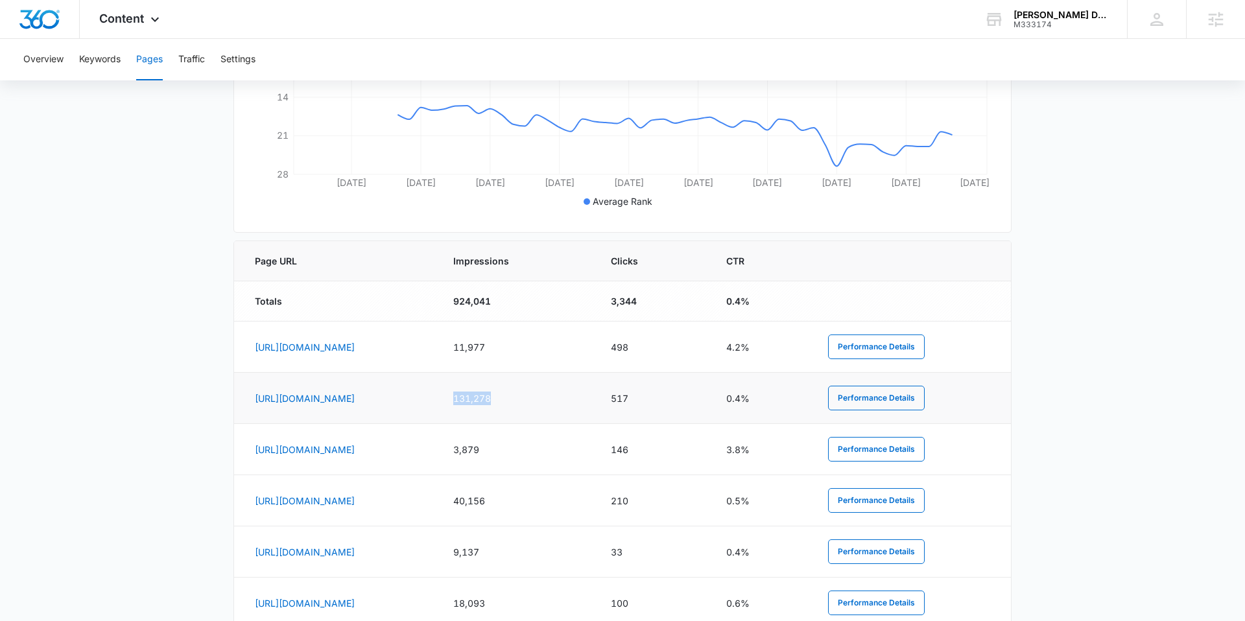
drag, startPoint x: 690, startPoint y: 398, endPoint x: 623, endPoint y: 390, distance: 67.9
click at [623, 390] on tr "https://www.lizzyjames.com/collections/anklet-collection 131,278 517 0.4% Perfo…" at bounding box center [622, 398] width 777 height 51
click at [595, 409] on td "131,278" at bounding box center [517, 398] width 158 height 51
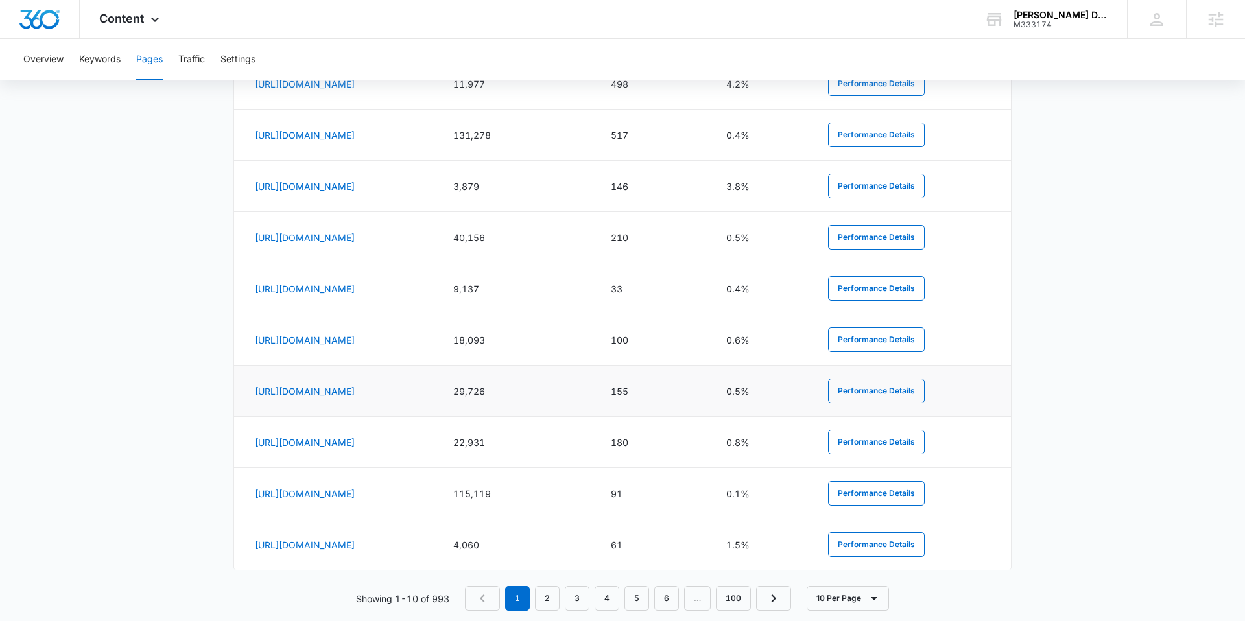
scroll to position [677, 0]
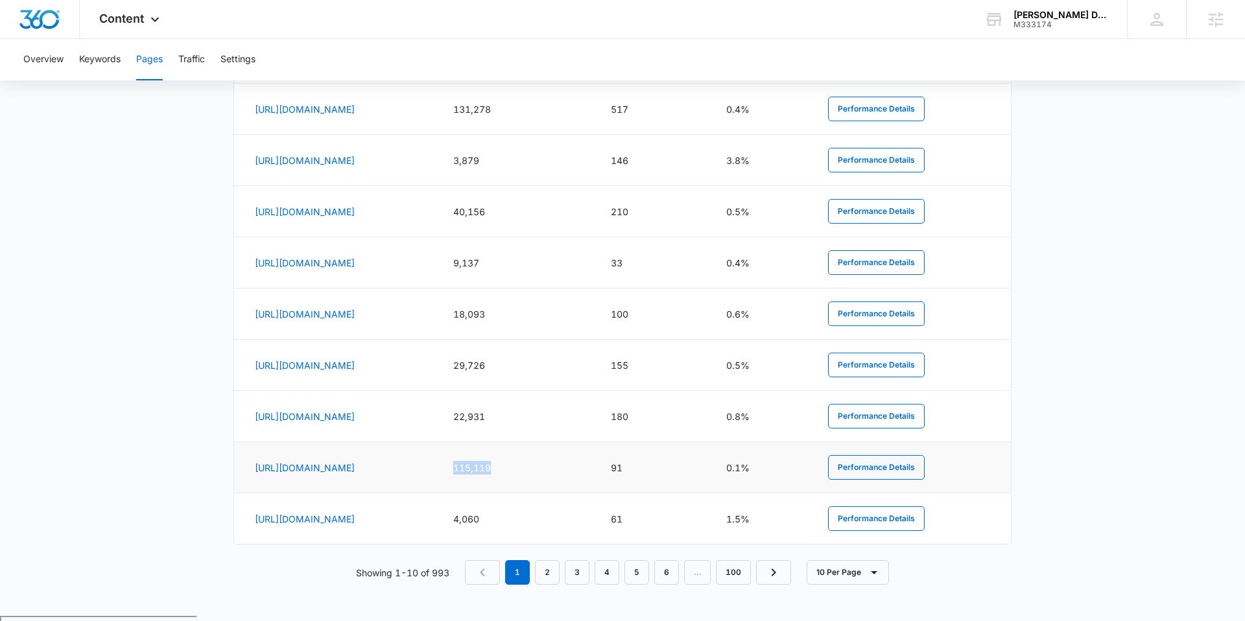
drag, startPoint x: 697, startPoint y: 473, endPoint x: 627, endPoint y: 468, distance: 70.3
click at [627, 468] on tr "https://www.lizzyjames.com/products/mens-black-onyx-bracelet-w-14k-gold-filled-…" at bounding box center [622, 467] width 777 height 51
click at [1084, 392] on main "Pages The Pages report shows data relative to your indexed website page URL's w…" at bounding box center [622, 30] width 1245 height 1171
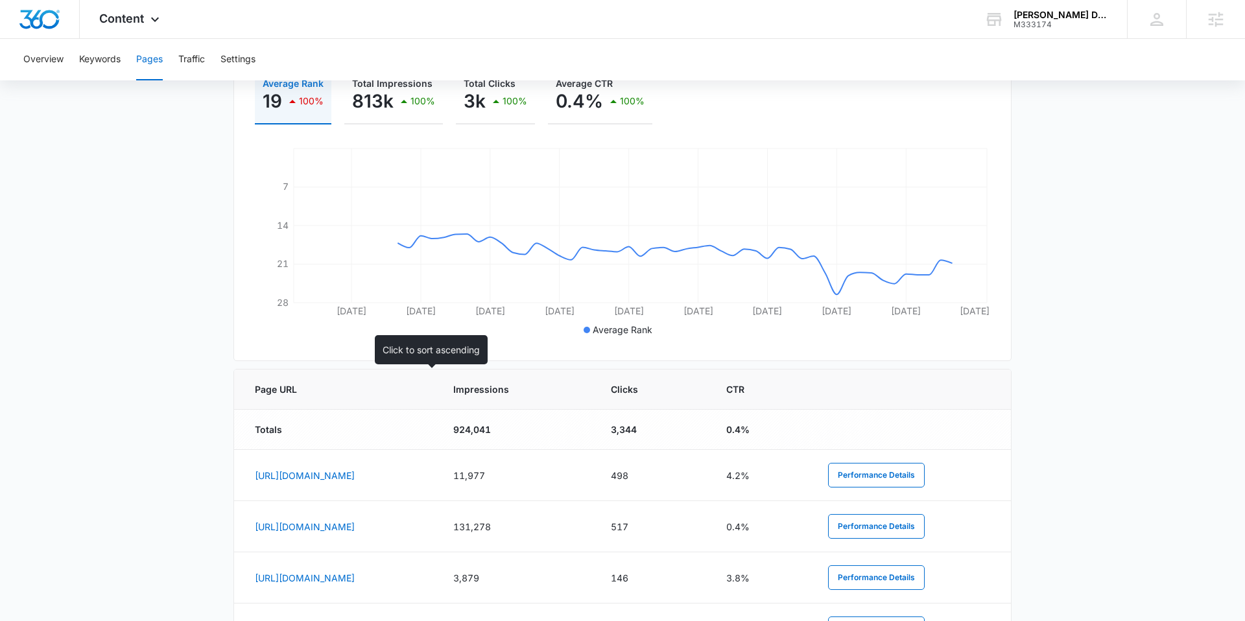
scroll to position [202, 0]
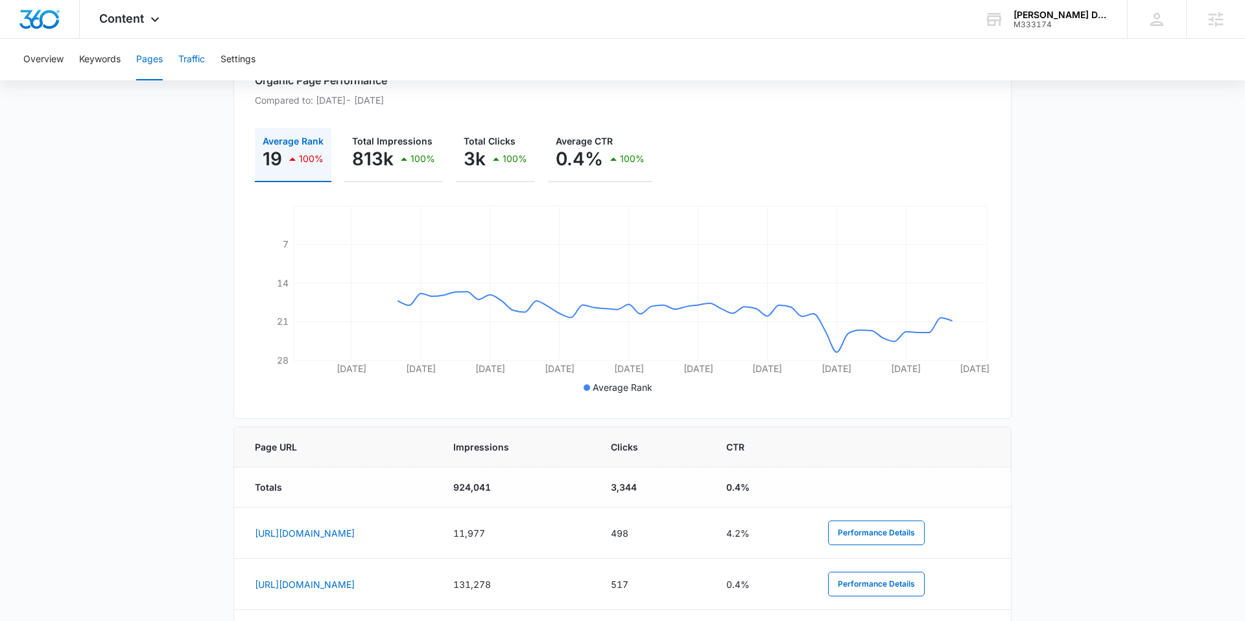
click at [195, 58] on button "Traffic" at bounding box center [191, 60] width 27 height 42
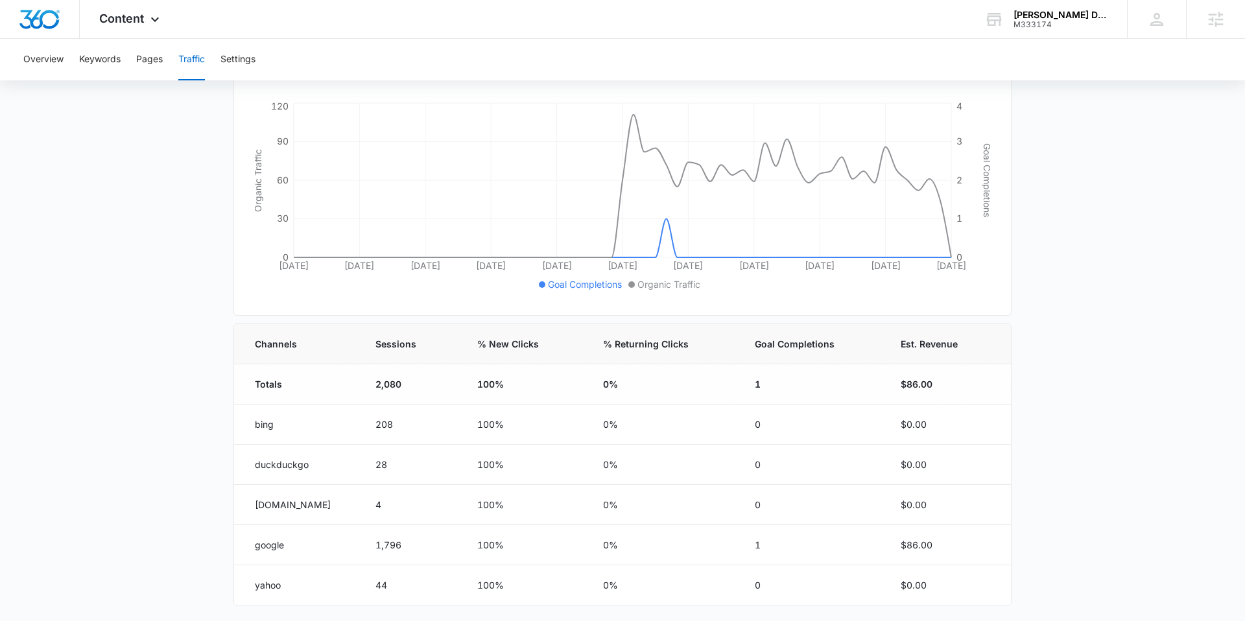
scroll to position [248, 0]
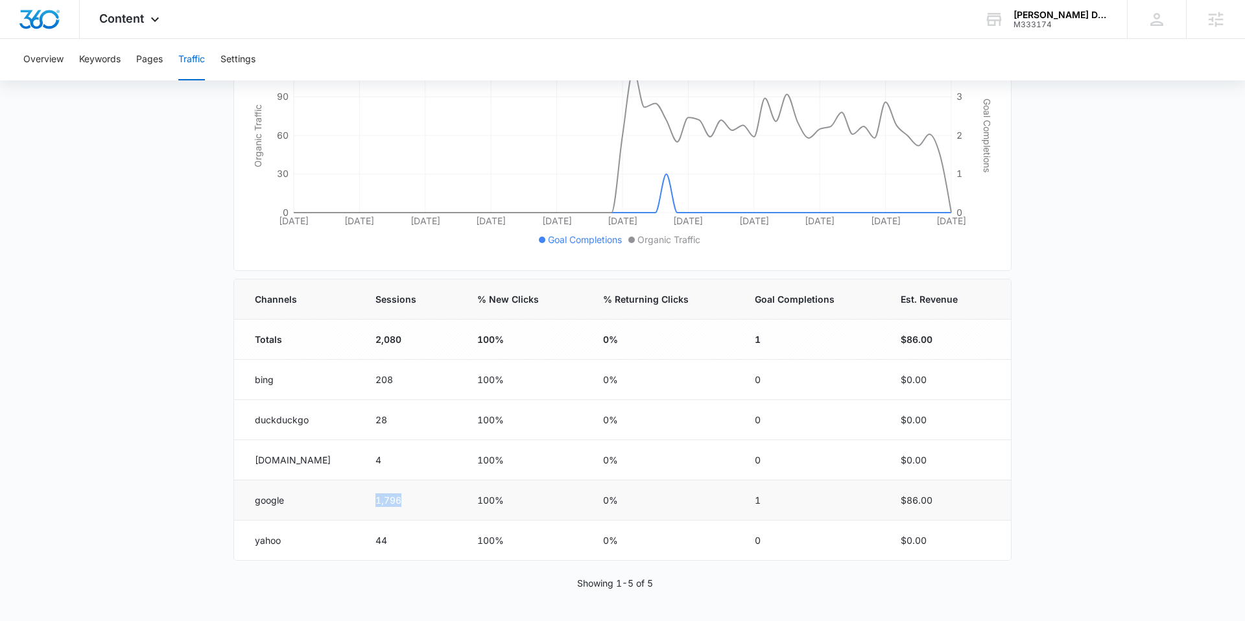
drag, startPoint x: 412, startPoint y: 501, endPoint x: 328, endPoint y: 499, distance: 84.3
click at [328, 499] on tr "google 1,796 100% 0% 1 $86.00" at bounding box center [622, 501] width 777 height 40
click at [325, 498] on td "google" at bounding box center [297, 501] width 126 height 40
click at [156, 63] on button "Pages" at bounding box center [149, 60] width 27 height 42
